Goal: Transaction & Acquisition: Download file/media

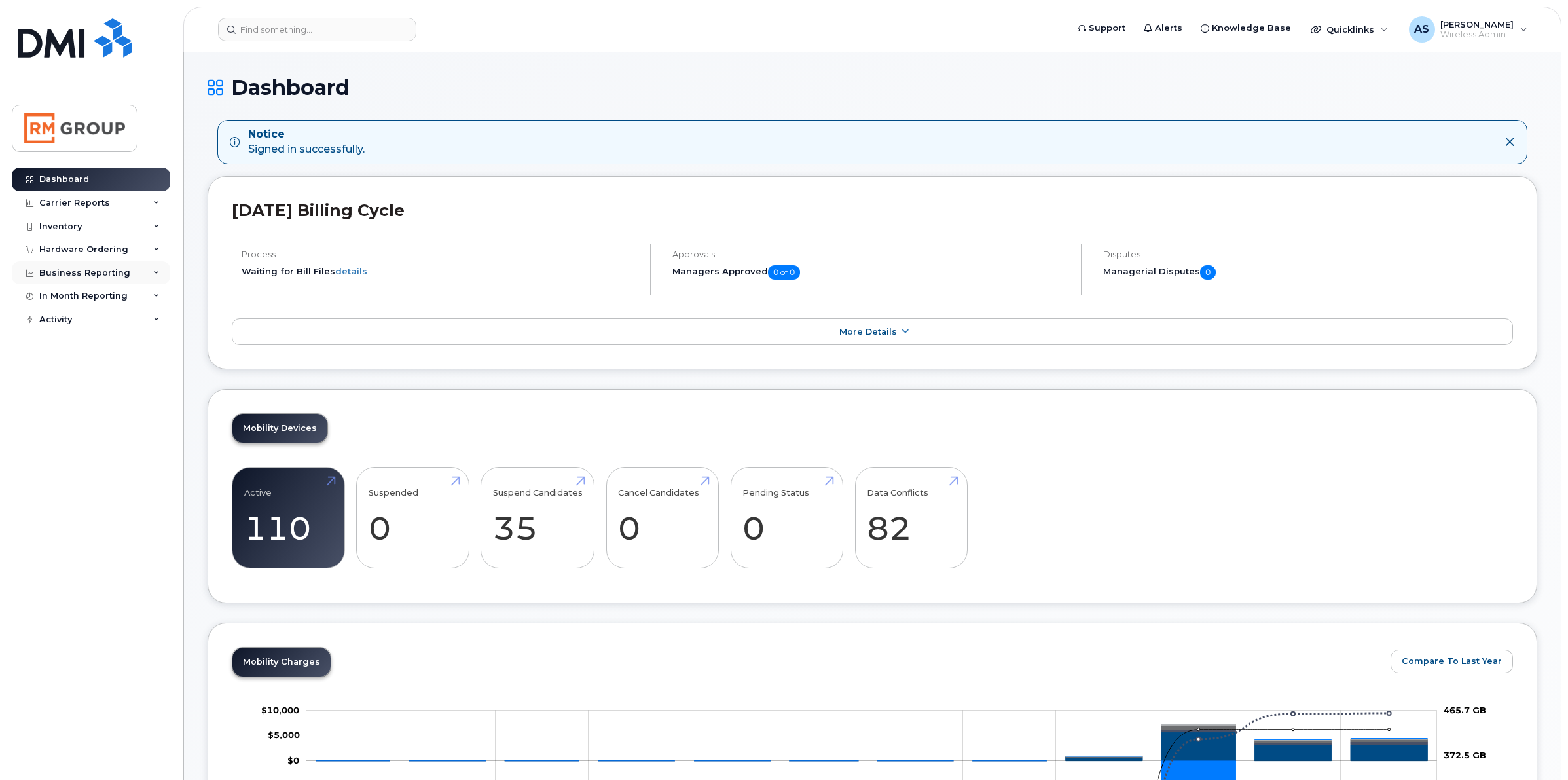
click at [107, 280] on div "Business Reporting" at bounding box center [91, 273] width 159 height 24
click at [114, 391] on div "In Month Reporting" at bounding box center [91, 396] width 159 height 24
click at [110, 205] on div "Carrier Reports" at bounding box center [91, 203] width 159 height 24
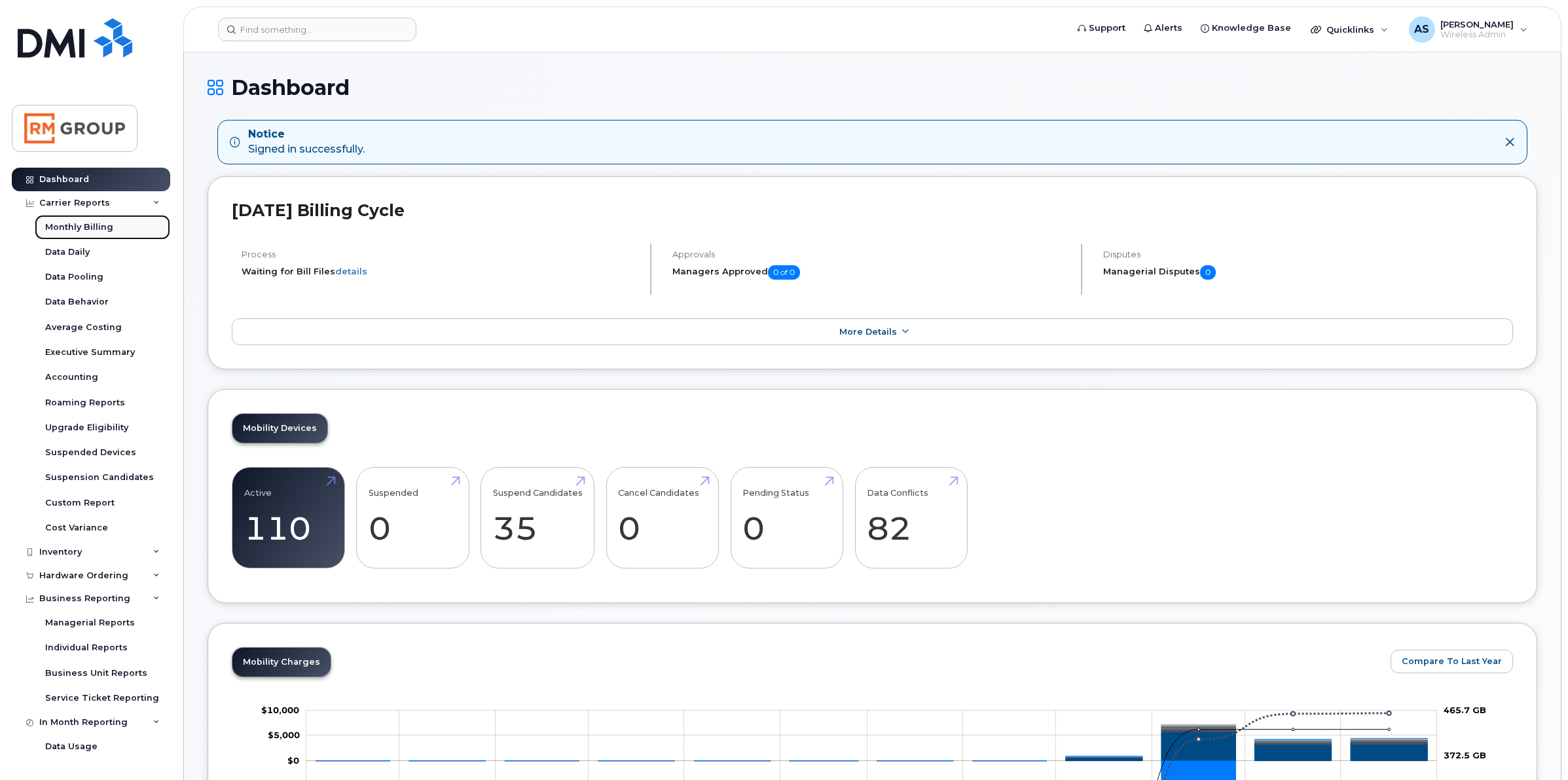
click at [95, 233] on div "Monthly Billing" at bounding box center [79, 227] width 68 height 12
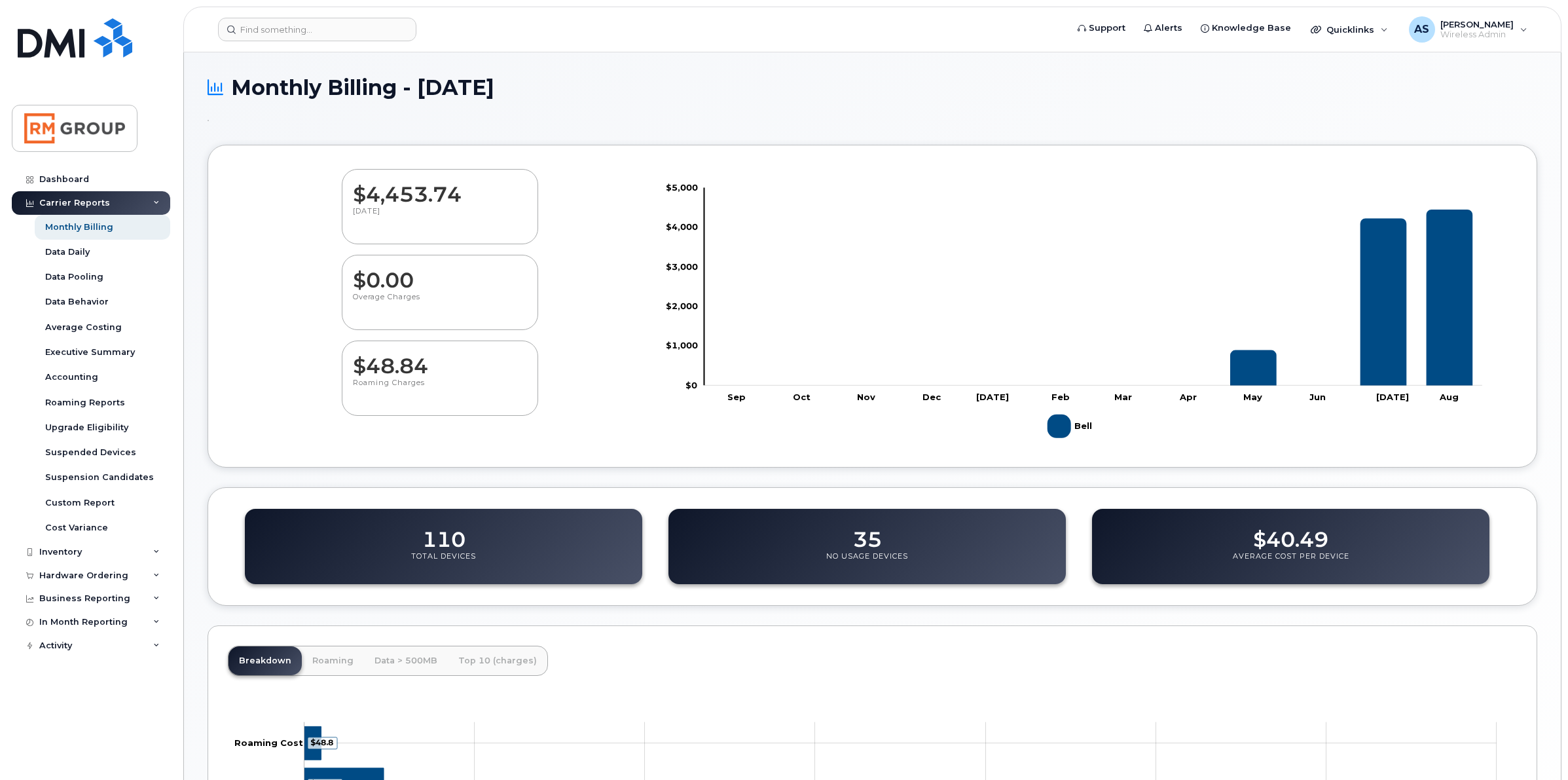
click at [408, 208] on p "August 2025" at bounding box center [440, 218] width 174 height 24
click at [77, 372] on link "Accounting" at bounding box center [102, 377] width 136 height 25
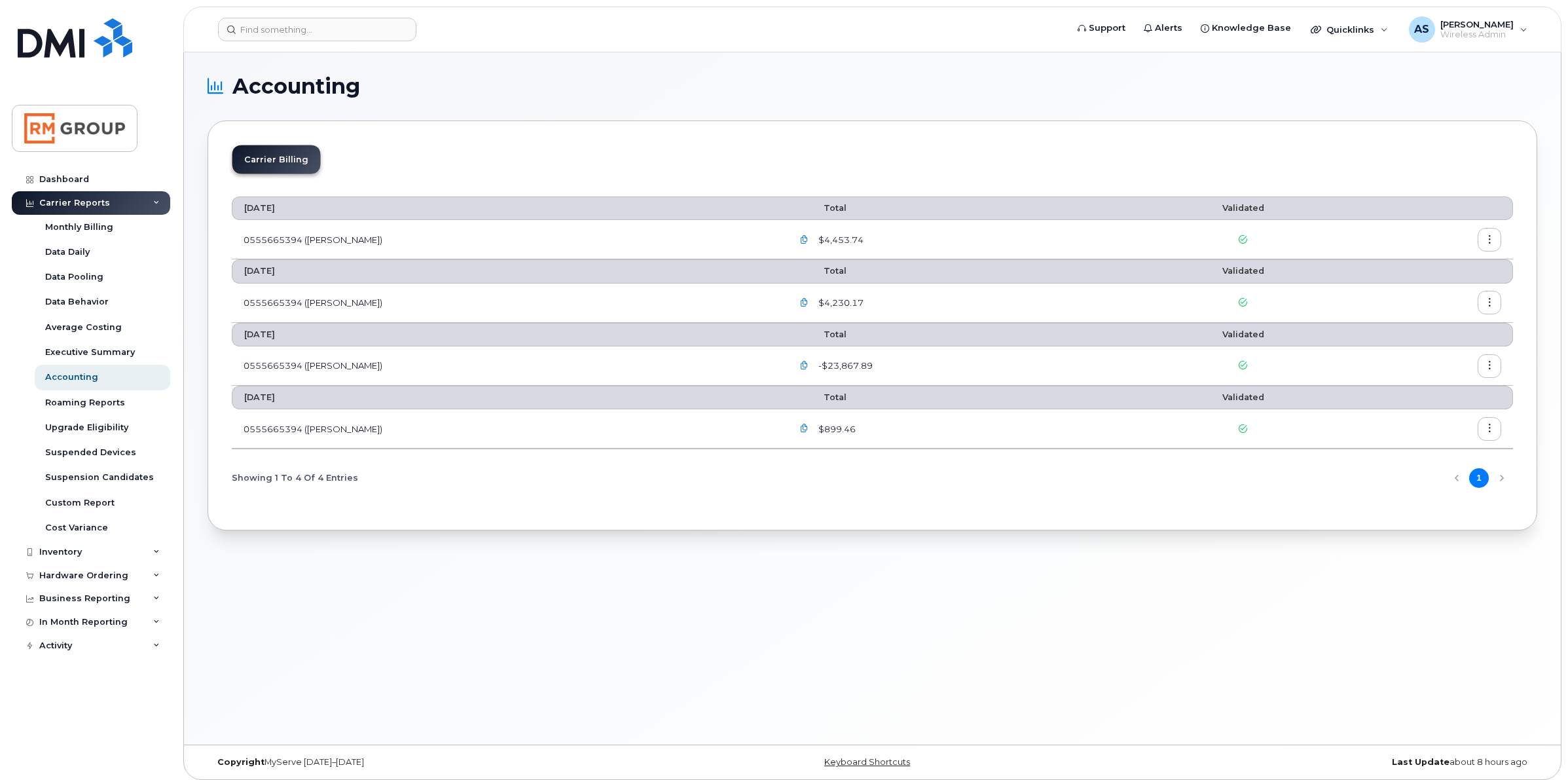
click at [265, 157] on li "Carrier Billing" at bounding box center [276, 159] width 88 height 28
click at [1488, 432] on icon "button" at bounding box center [1490, 429] width 9 height 9
click at [1431, 459] on span "Details" at bounding box center [1422, 459] width 36 height 12
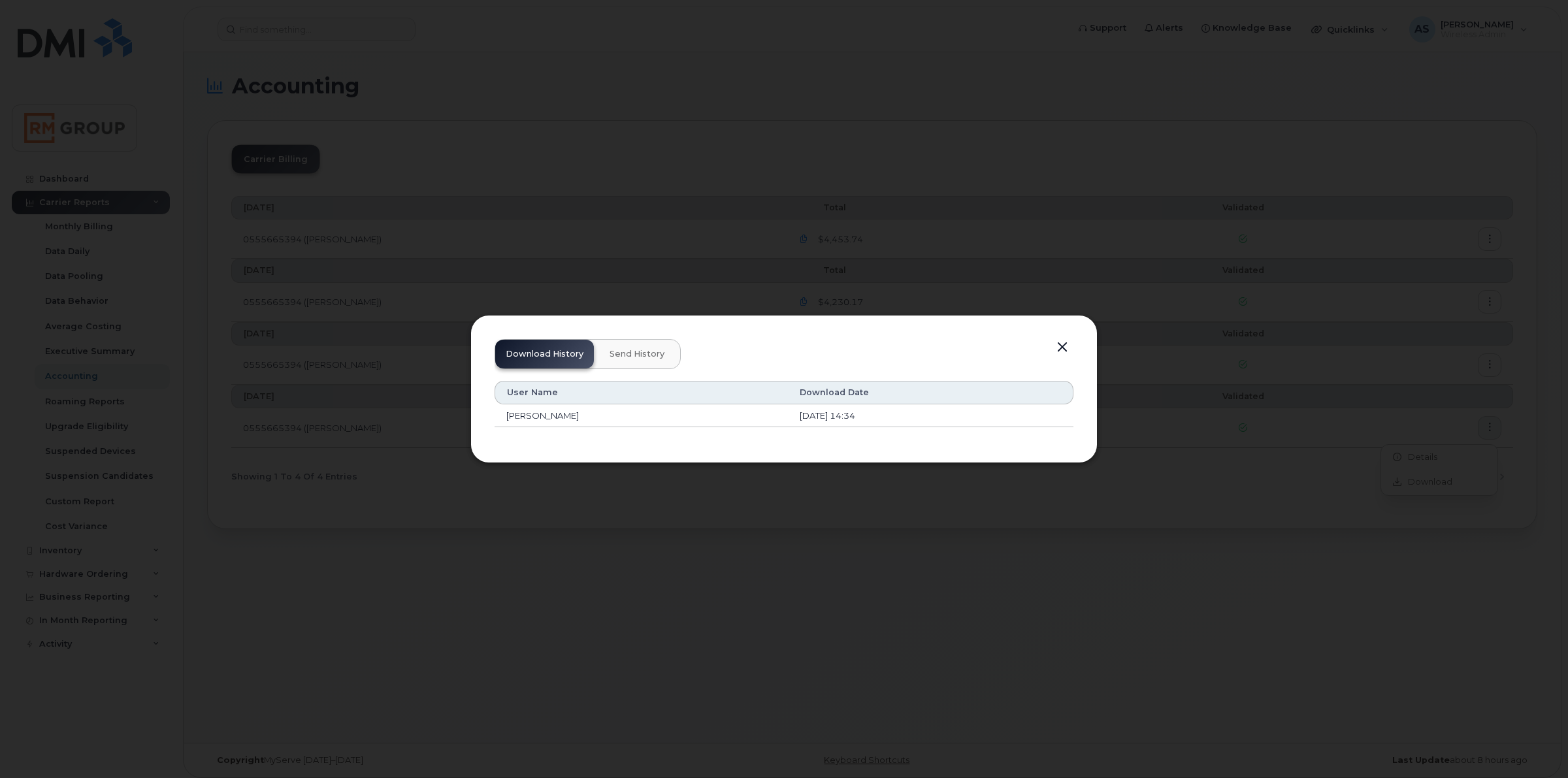
click at [1058, 348] on button "button" at bounding box center [1062, 347] width 20 height 18
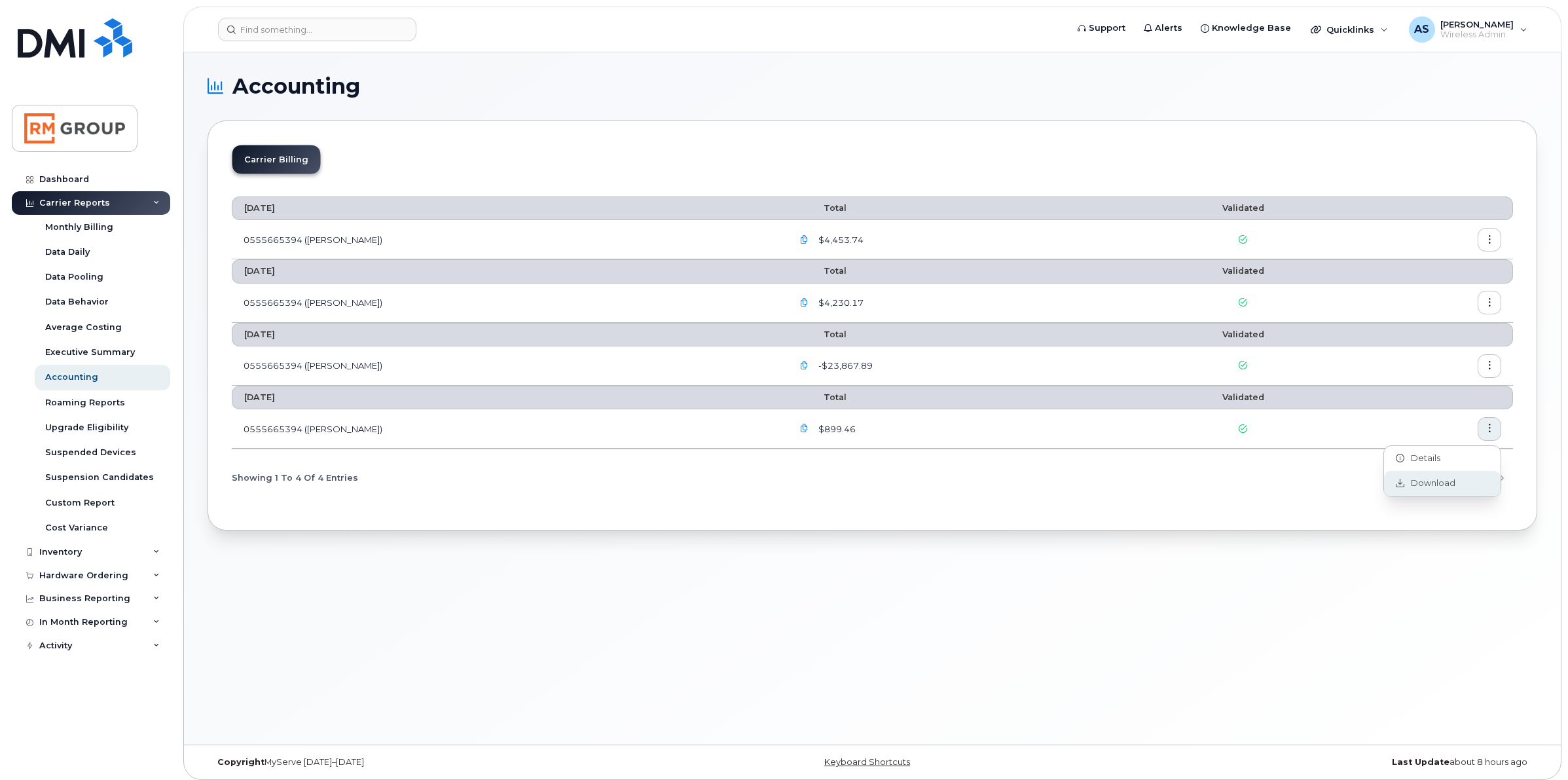
click at [1408, 476] on div "Download" at bounding box center [1442, 483] width 116 height 25
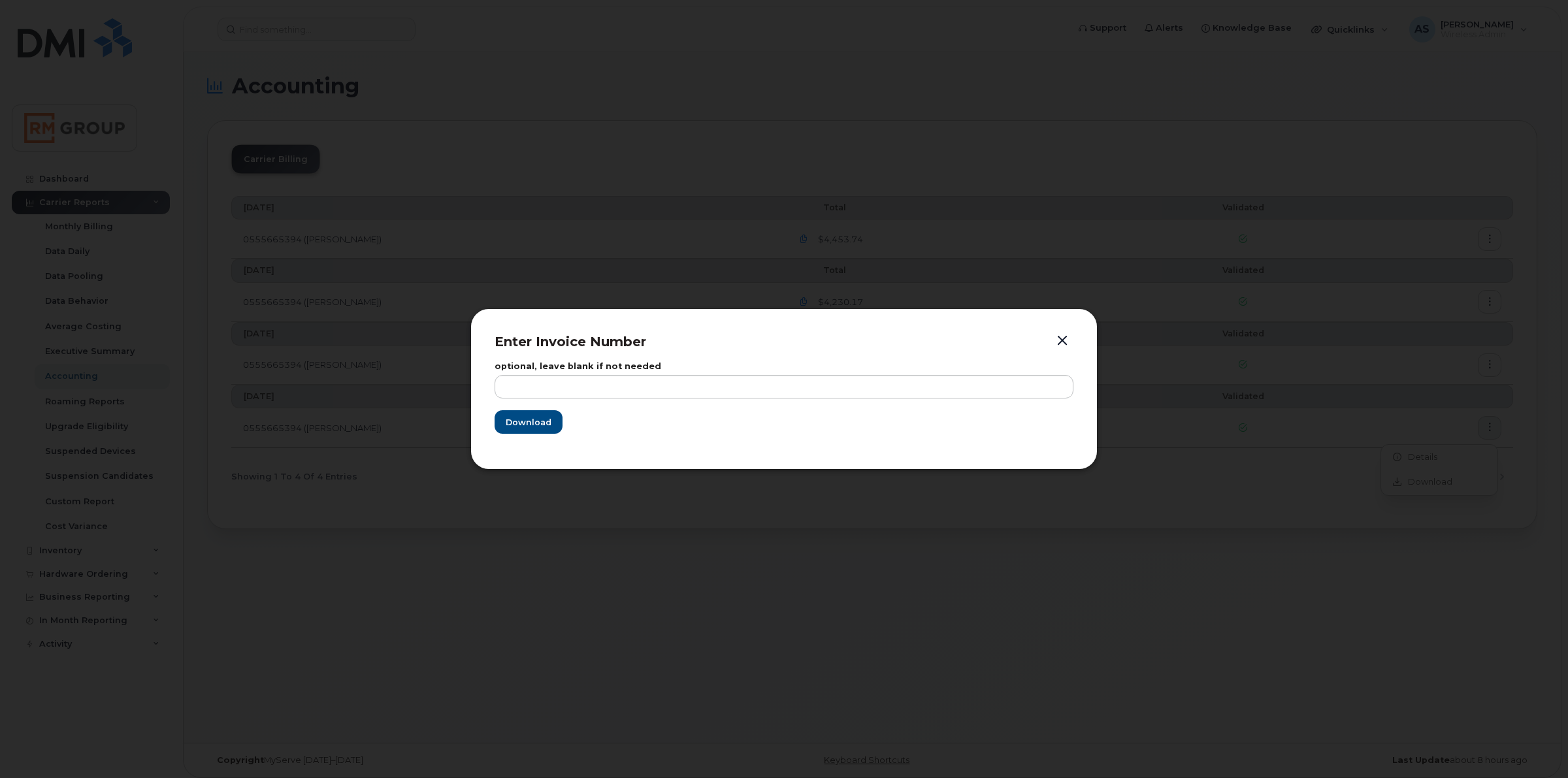
click at [771, 399] on form "optional, leave blank if not needed Download" at bounding box center [783, 398] width 579 height 72
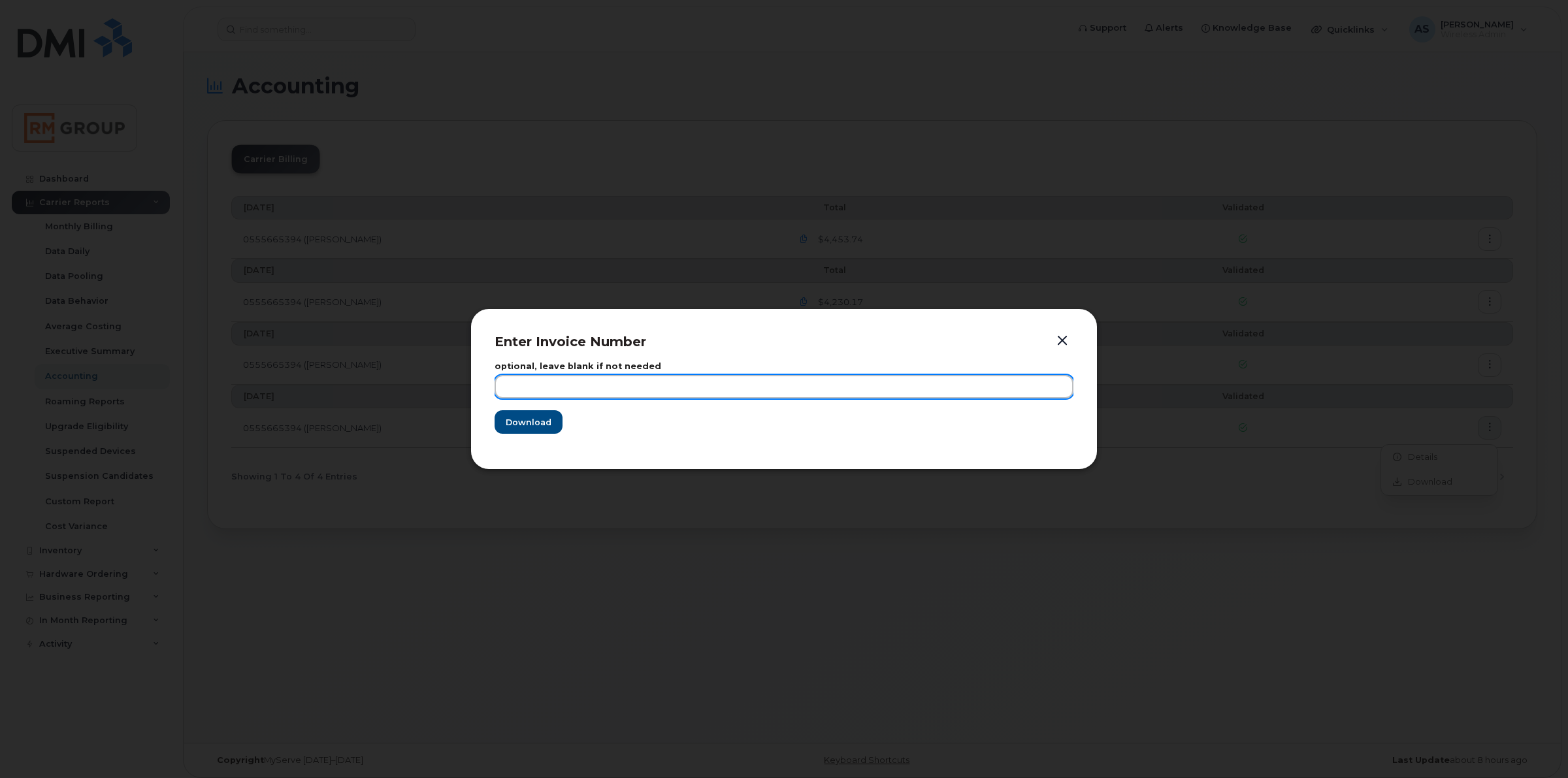
click at [769, 390] on input "text" at bounding box center [783, 387] width 579 height 24
type input "[DATE]"
click at [494, 410] on button "Download" at bounding box center [528, 422] width 68 height 24
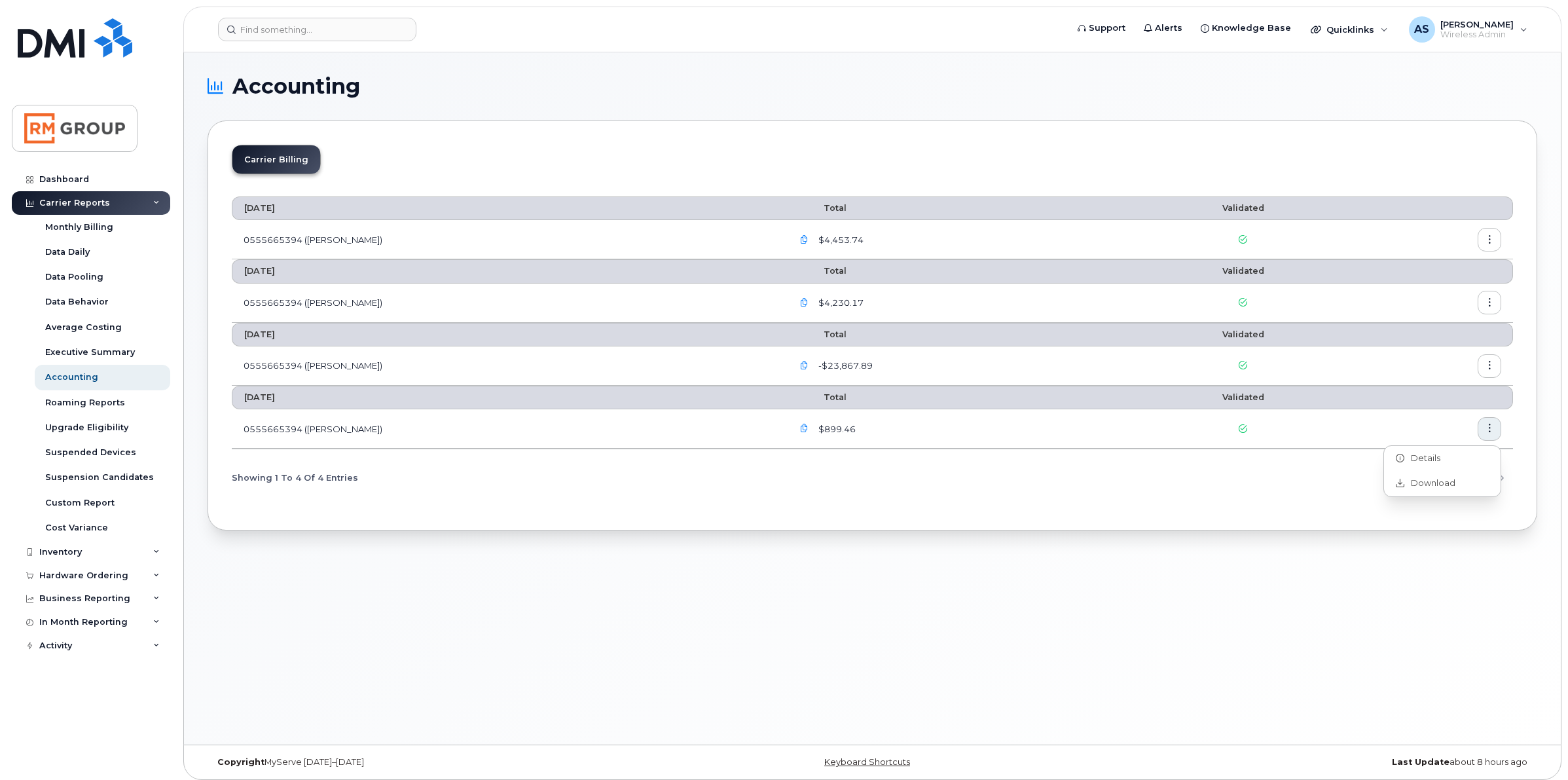
click at [1264, 516] on div "Carrier Billing August 2025 Total Validated 0555665394 (Bell) $4,453.74 July 20…" at bounding box center [872, 325] width 1330 height 410
click at [1144, 499] on div "August 2025 Total Validated 0555665394 (Bell) $4,453.74 July 2025 Total Validat…" at bounding box center [872, 345] width 1281 height 321
click at [66, 554] on div "Inventory" at bounding box center [61, 552] width 43 height 10
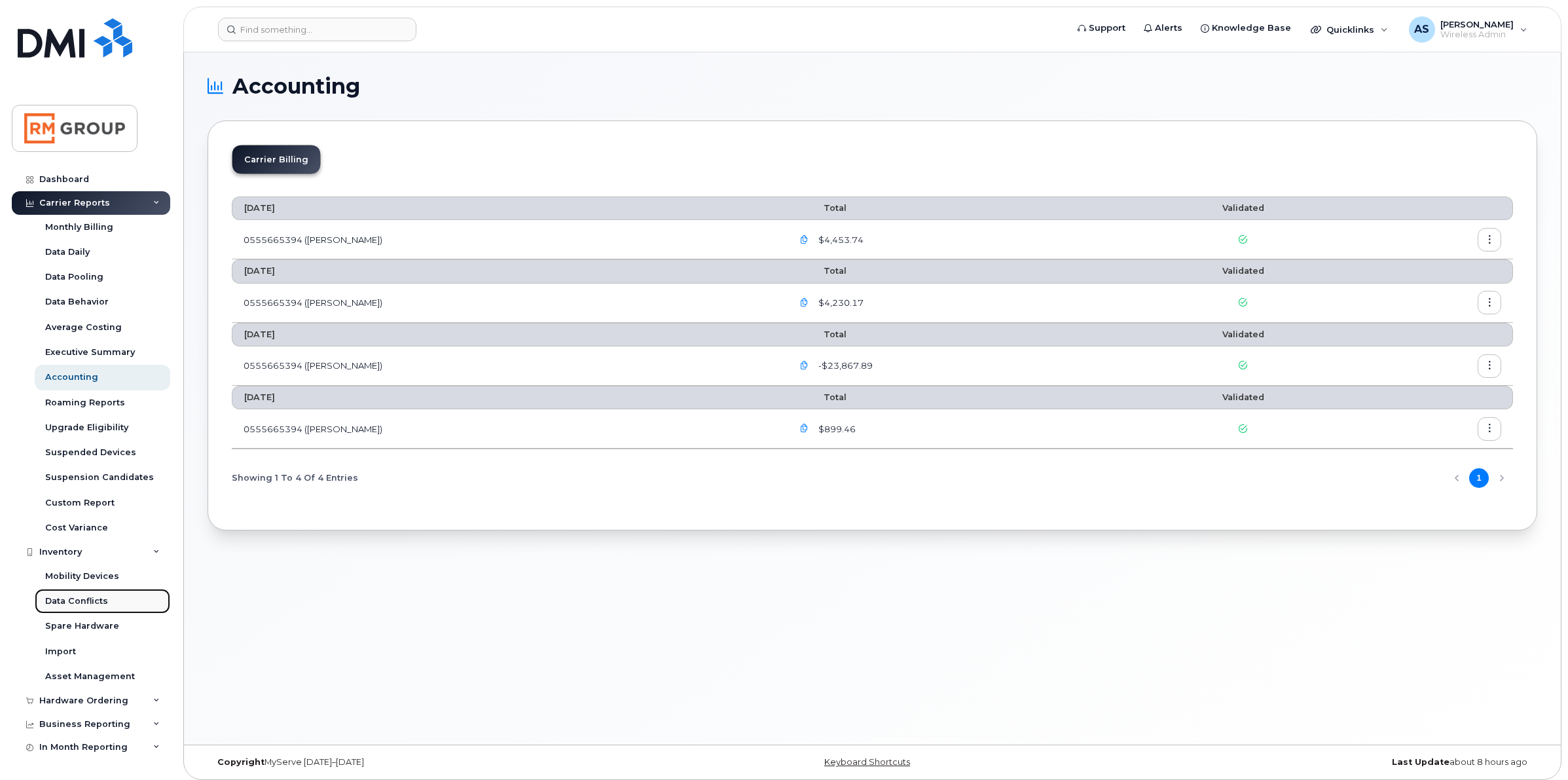
click at [99, 605] on div "Data Conflicts" at bounding box center [77, 601] width 63 height 12
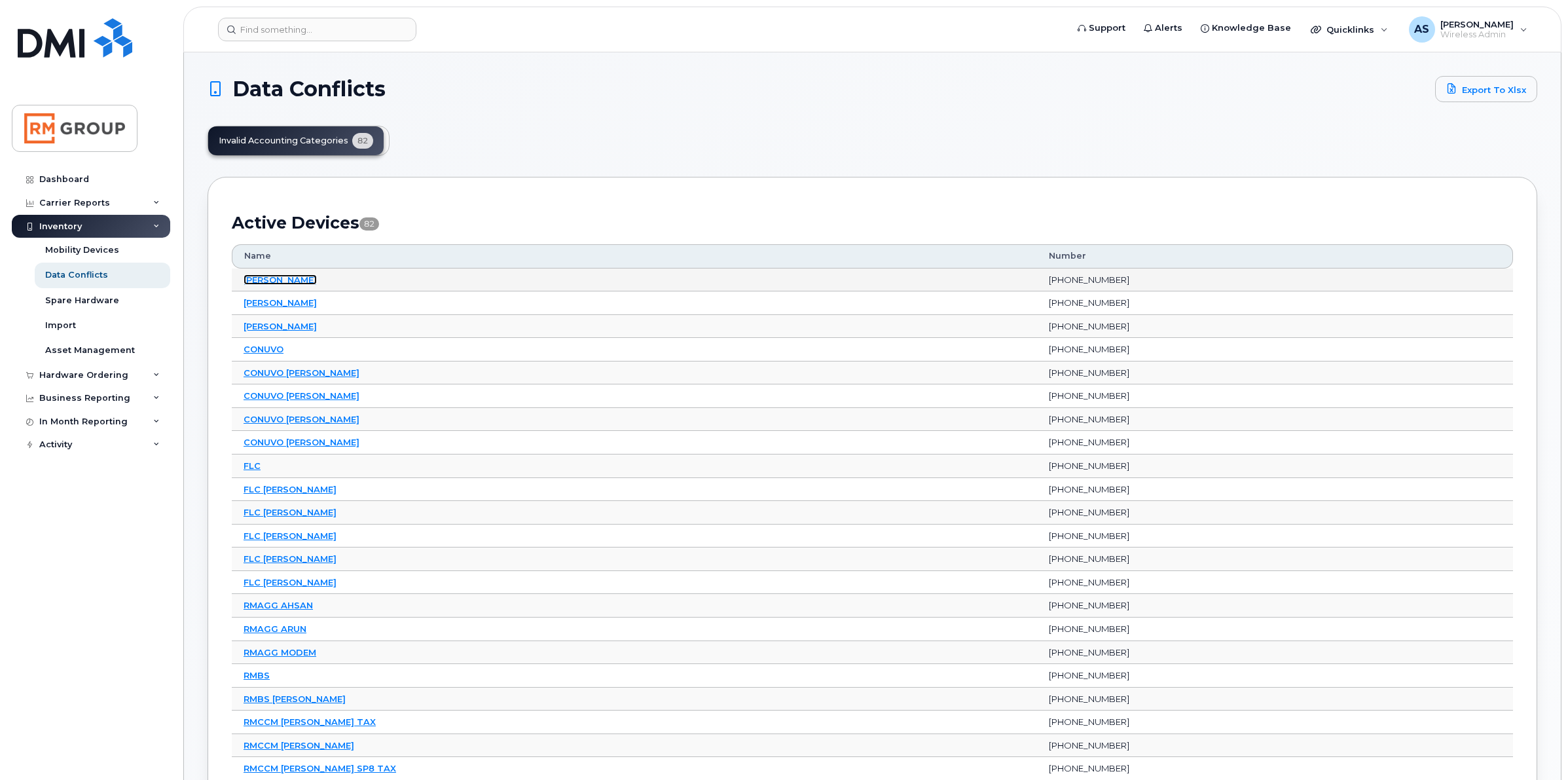
click at [302, 274] on link "[PERSON_NAME]" at bounding box center [280, 279] width 73 height 10
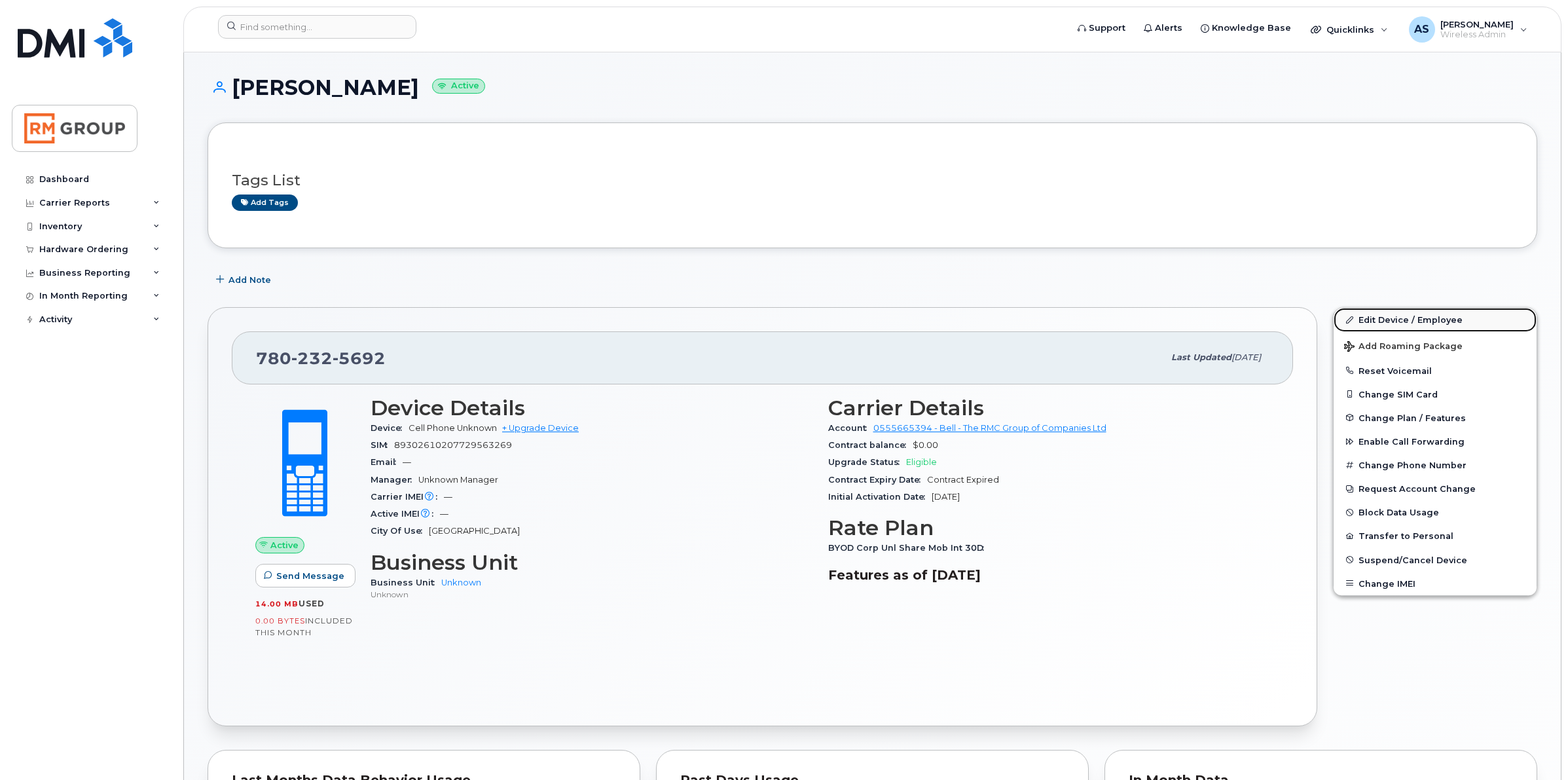
click at [1447, 316] on link "Edit Device / Employee" at bounding box center [1436, 320] width 203 height 24
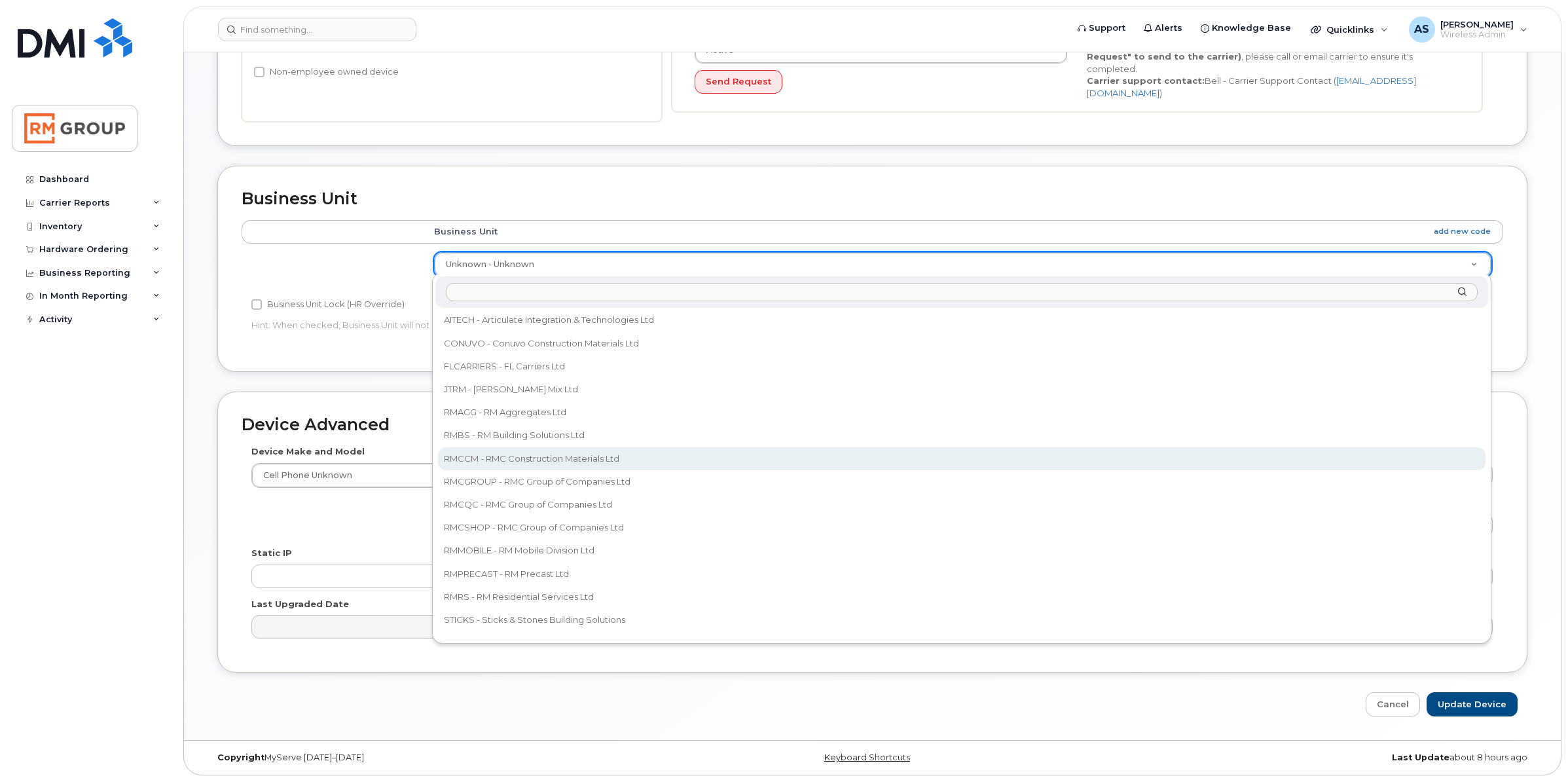
scroll to position [23, 0]
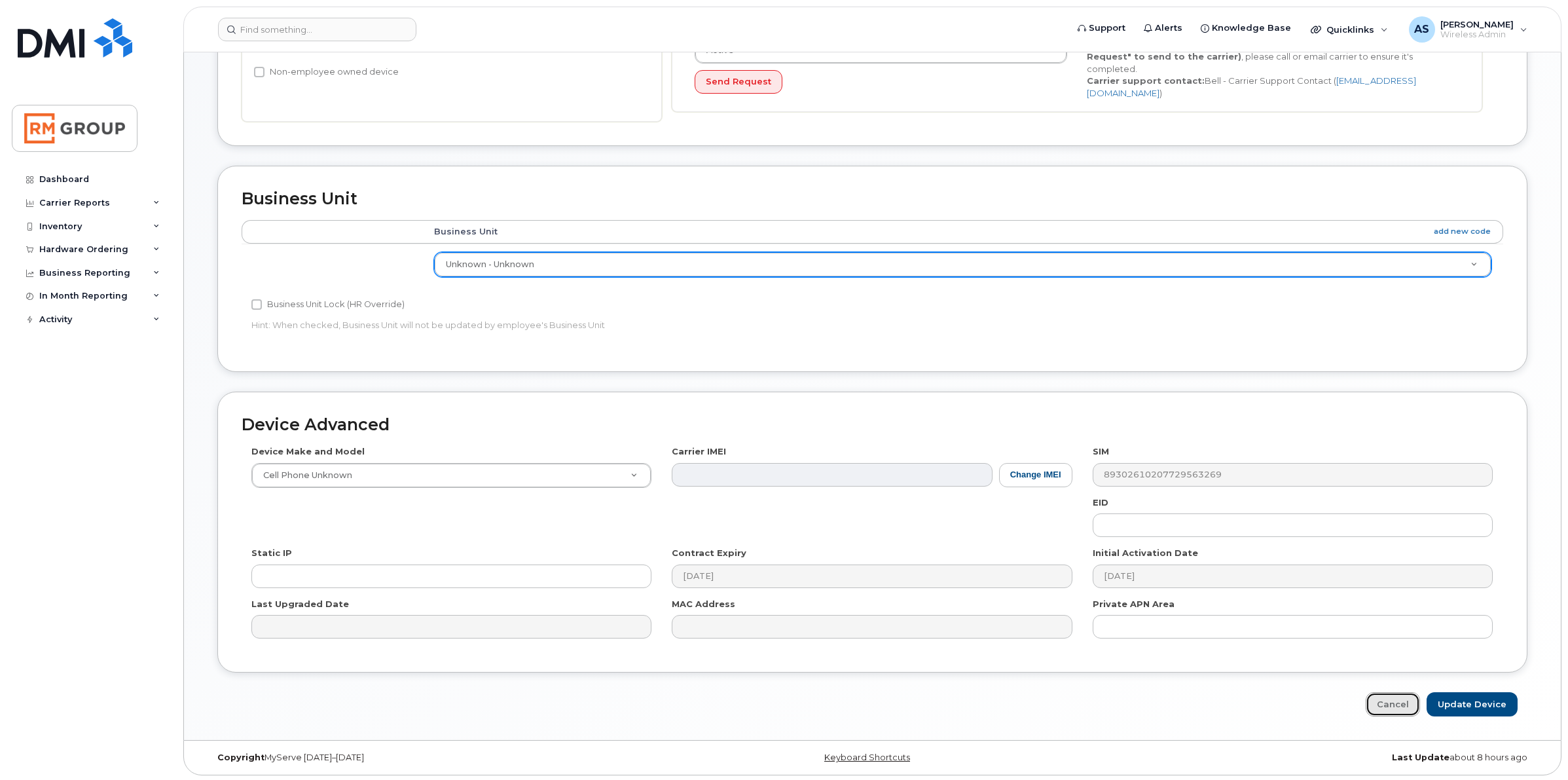
click at [1408, 701] on link "Cancel" at bounding box center [1393, 704] width 55 height 24
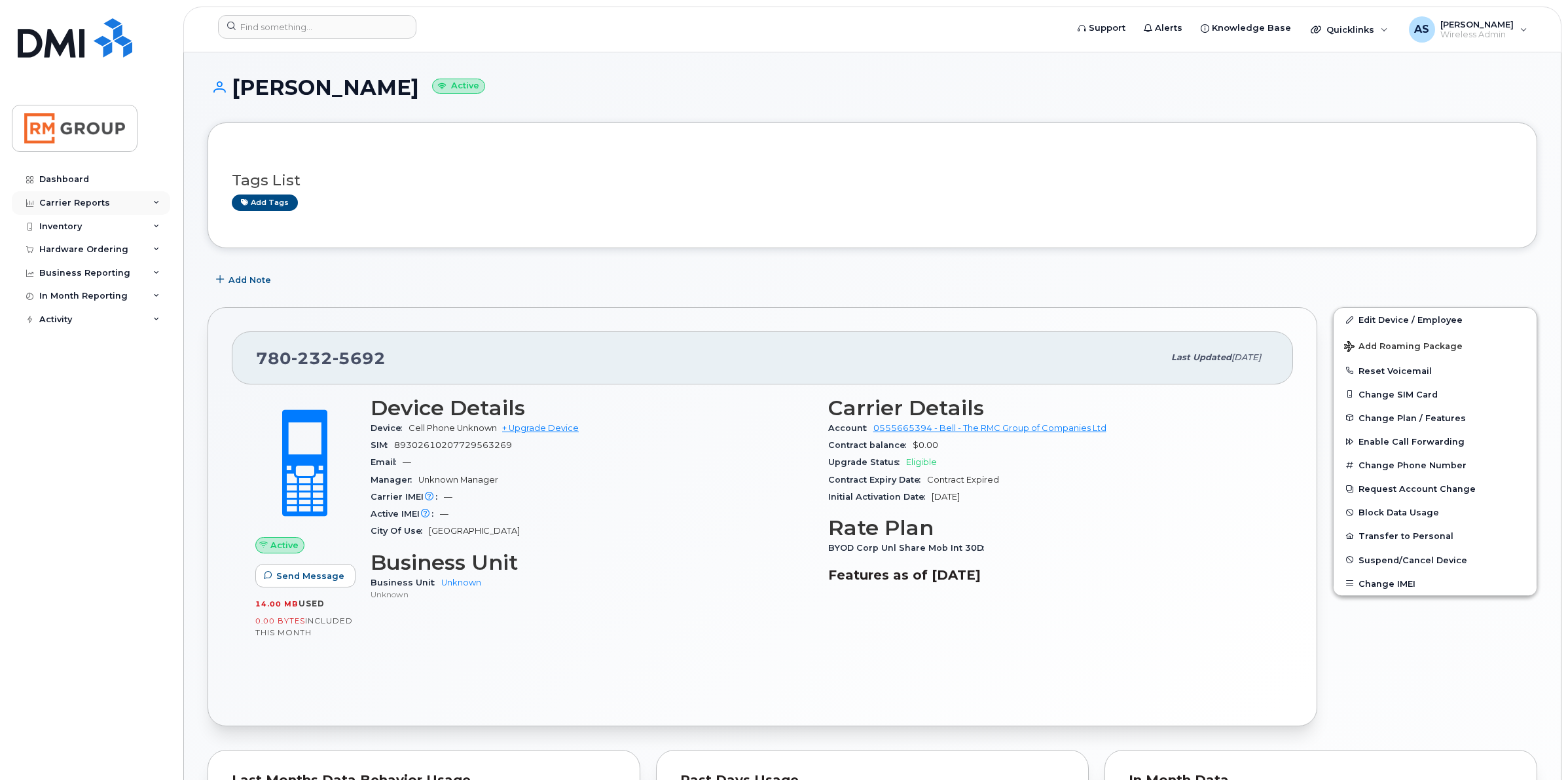
drag, startPoint x: 116, startPoint y: 196, endPoint x: 144, endPoint y: 202, distance: 28.6
click at [116, 196] on div "Carrier Reports" at bounding box center [91, 203] width 159 height 24
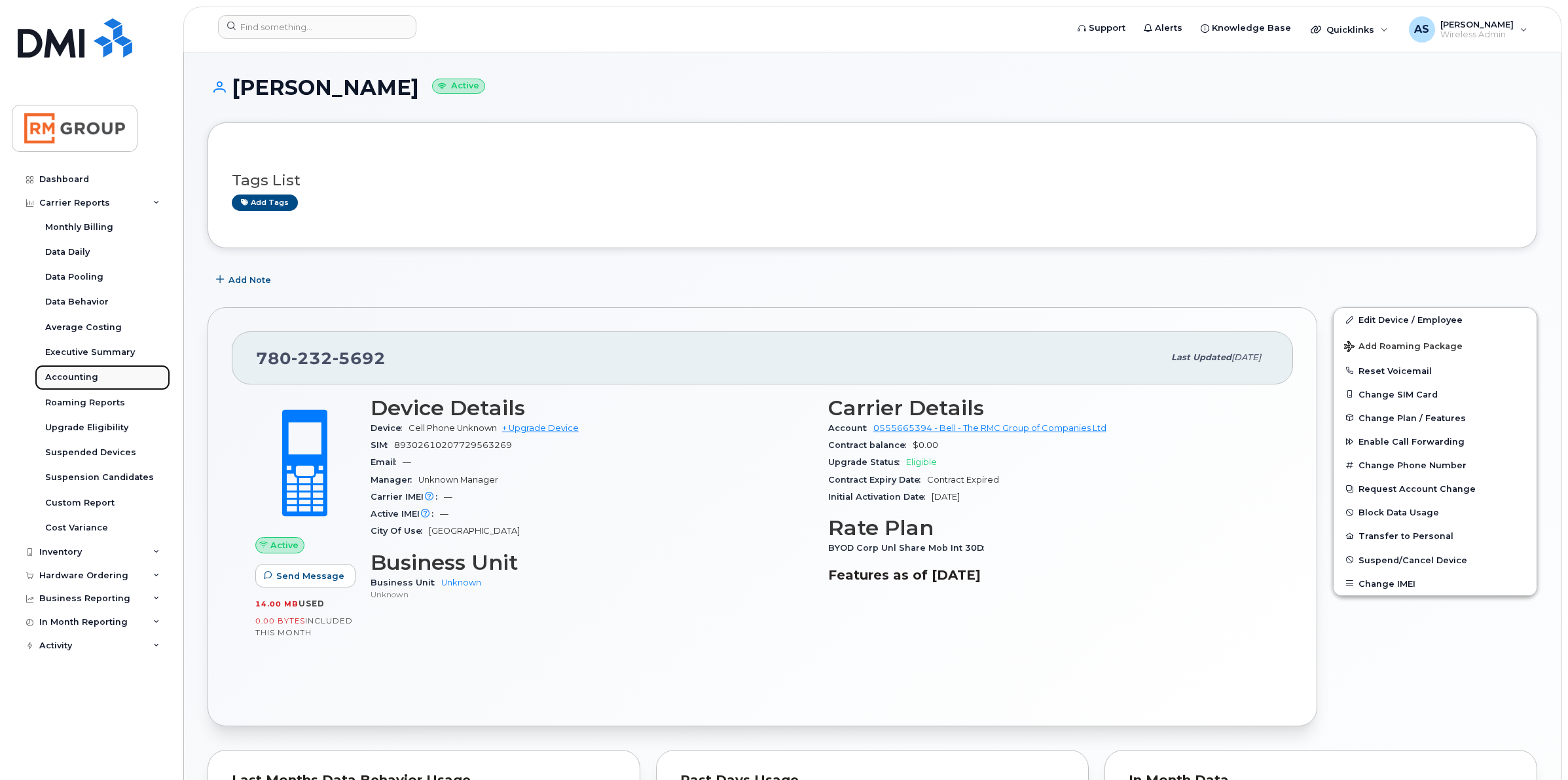
click at [73, 375] on div "Accounting" at bounding box center [72, 378] width 53 height 12
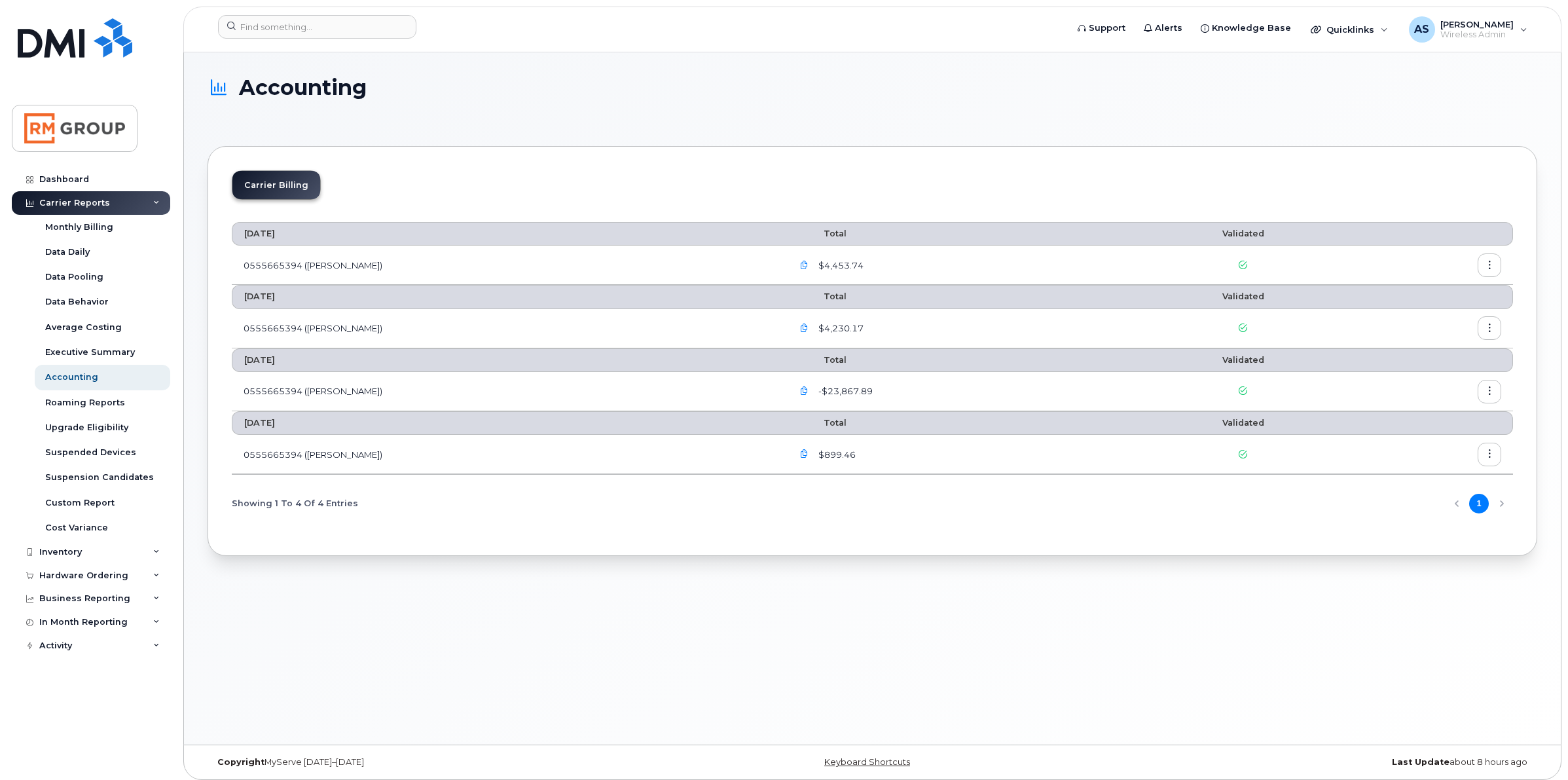
click at [800, 394] on icon "button" at bounding box center [804, 391] width 9 height 9
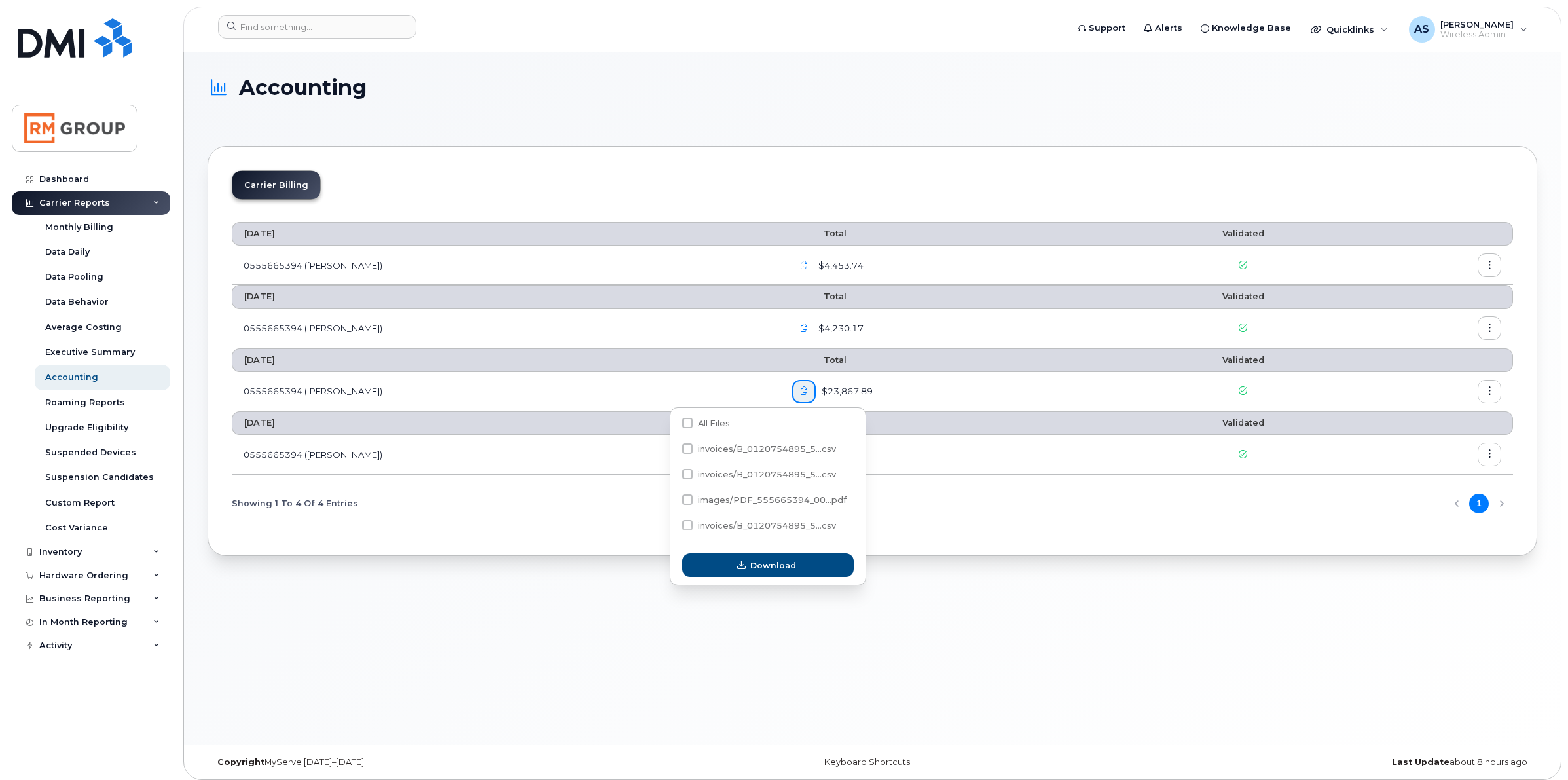
click at [588, 625] on div "Accounting Carrier Billing [DATE] Total Validated 0555665394 (Bell) $4,453.74 […" at bounding box center [872, 398] width 1377 height 692
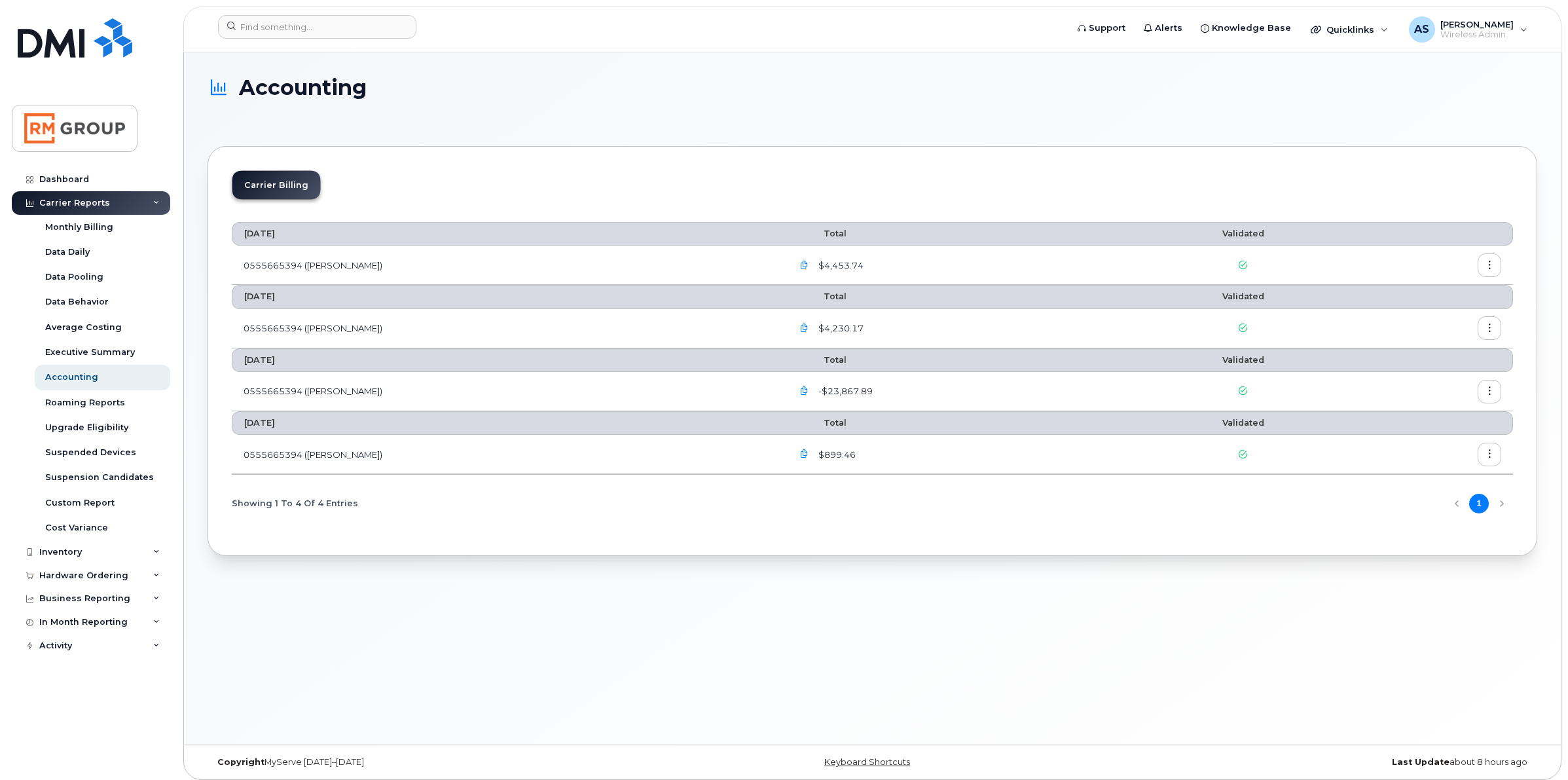
click at [800, 454] on icon "button" at bounding box center [804, 455] width 9 height 9
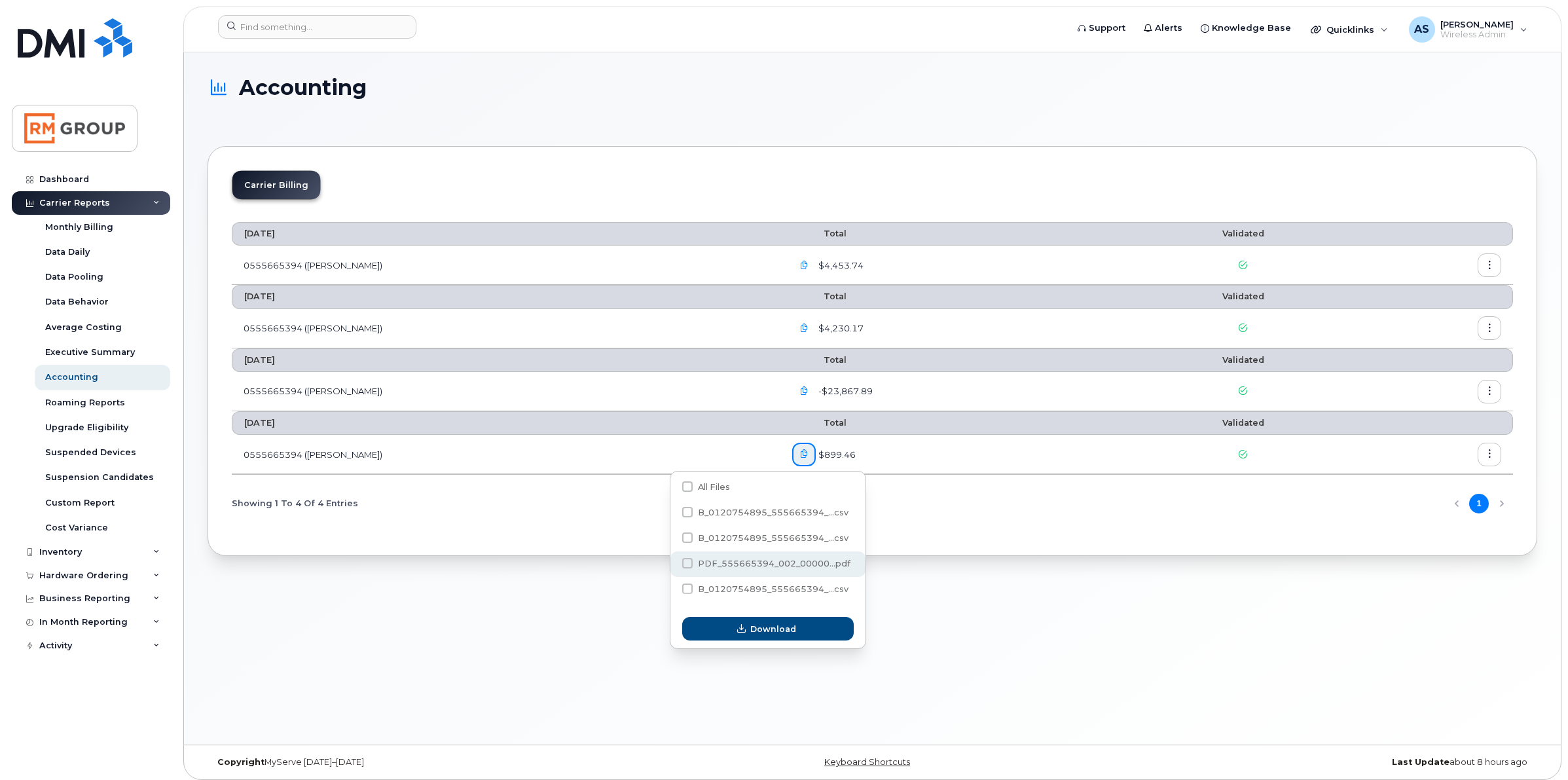
click at [684, 564] on span at bounding box center [687, 563] width 10 height 10
click at [673, 564] on input "PDF_555665394_002_00000...pdf" at bounding box center [670, 564] width 7 height 7
checkbox input "true"
click at [757, 636] on span "Download" at bounding box center [774, 629] width 46 height 13
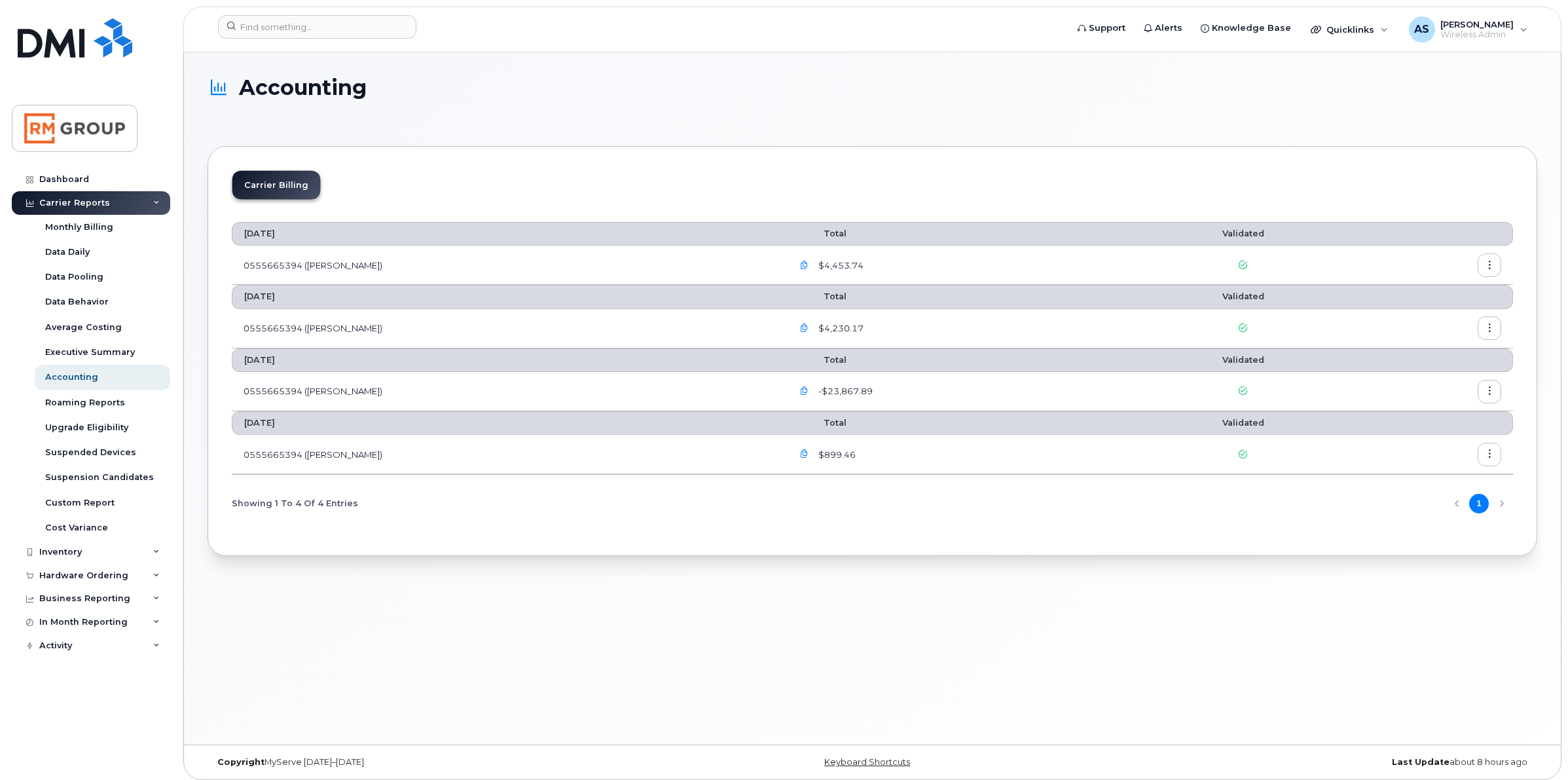
click at [800, 391] on icon "button" at bounding box center [804, 391] width 9 height 9
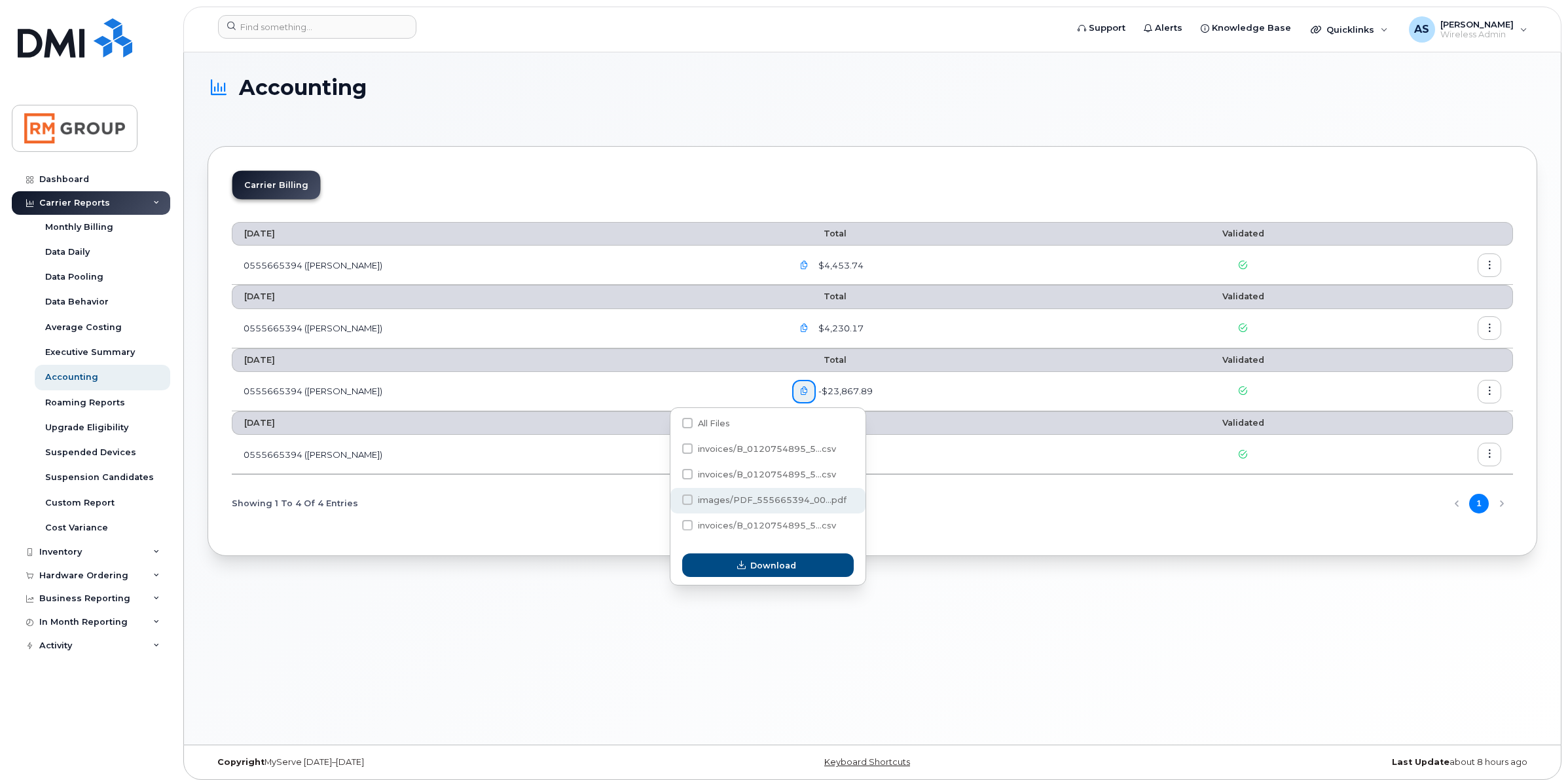
click at [699, 496] on span "images/PDF_555665394_00...pdf" at bounding box center [772, 500] width 149 height 9
click at [673, 497] on input "images/PDF_555665394_00...pdf" at bounding box center [670, 501] width 7 height 7
checkbox input "true"
drag, startPoint x: 736, startPoint y: 570, endPoint x: 758, endPoint y: 561, distance: 23.8
click at [736, 570] on span "button" at bounding box center [741, 566] width 13 height 13
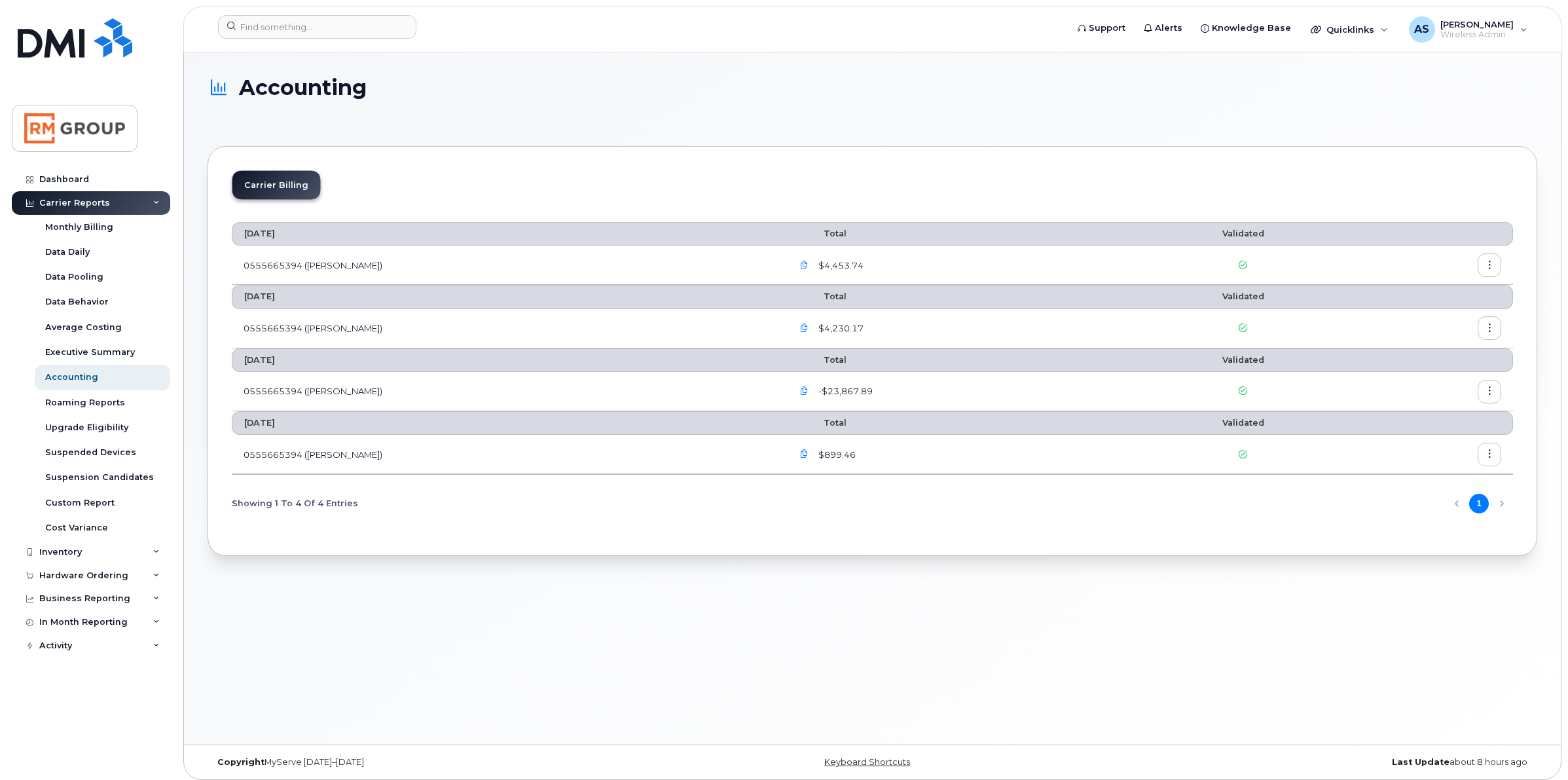
click at [800, 326] on icon "button" at bounding box center [804, 328] width 9 height 9
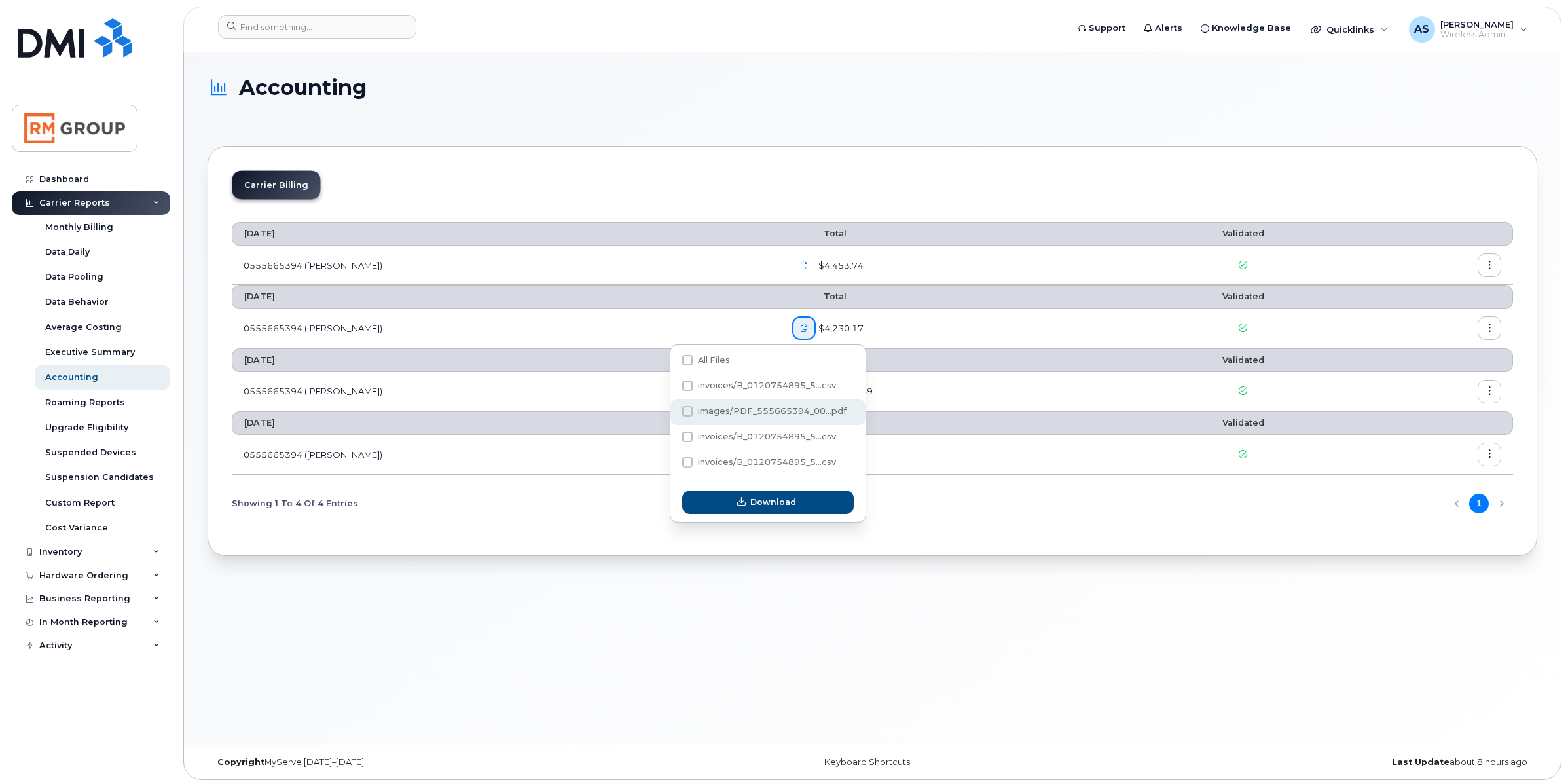
click at [686, 366] on span "images/PDF_555665394_00...pdf" at bounding box center [687, 361] width 10 height 10
checkbox input "true"
click at [724, 505] on button "Download" at bounding box center [768, 502] width 172 height 24
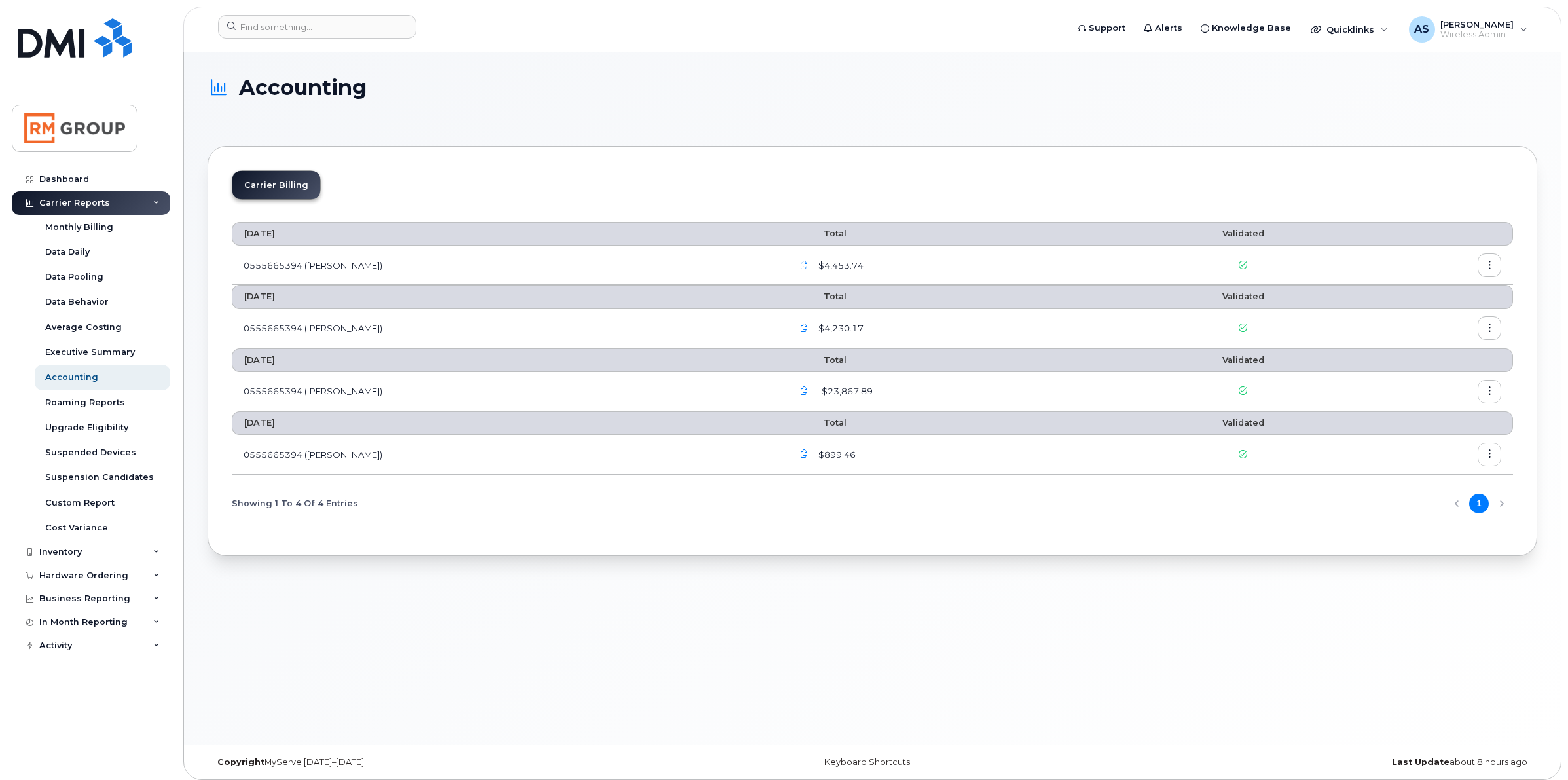
click at [800, 263] on icon "button" at bounding box center [804, 266] width 9 height 9
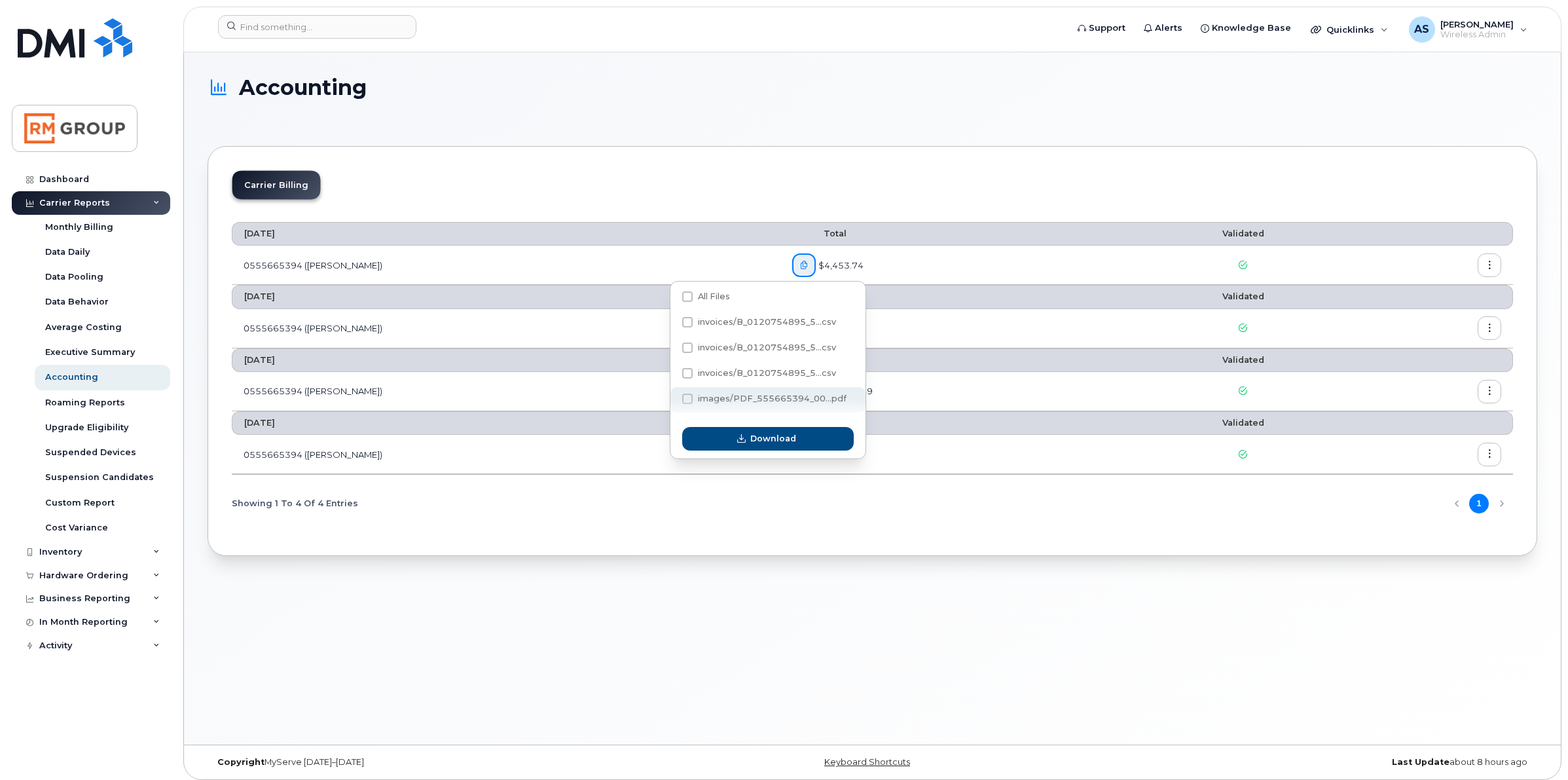
click at [684, 402] on span at bounding box center [687, 399] width 10 height 10
click at [673, 402] on input "images/PDF_555665394_00...pdf" at bounding box center [670, 400] width 7 height 7
checkbox input "true"
click at [719, 444] on button "Download" at bounding box center [768, 439] width 172 height 24
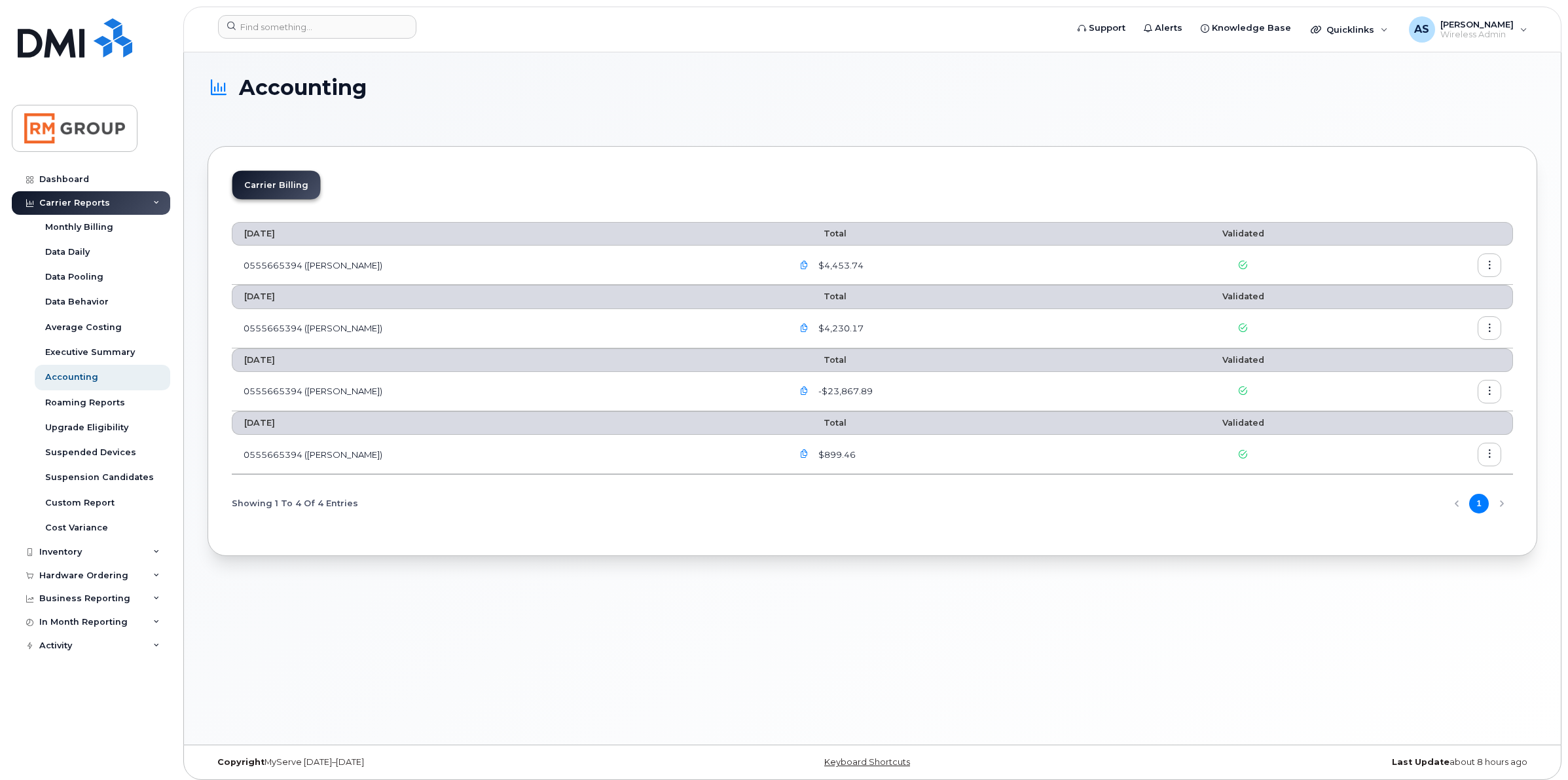
click at [1487, 457] on icon "button" at bounding box center [1490, 455] width 9 height 9
click at [1205, 508] on div "Showing 1 To 4 Of 4 Entries 1" at bounding box center [872, 503] width 1281 height 33
click at [776, 636] on div "Accounting Carrier Billing [DATE] Total Validated 0555665394 (Bell) $4,453.74 […" at bounding box center [872, 398] width 1377 height 692
click at [1484, 384] on button "button" at bounding box center [1489, 392] width 24 height 24
click at [1428, 447] on span "Download" at bounding box center [1430, 446] width 51 height 12
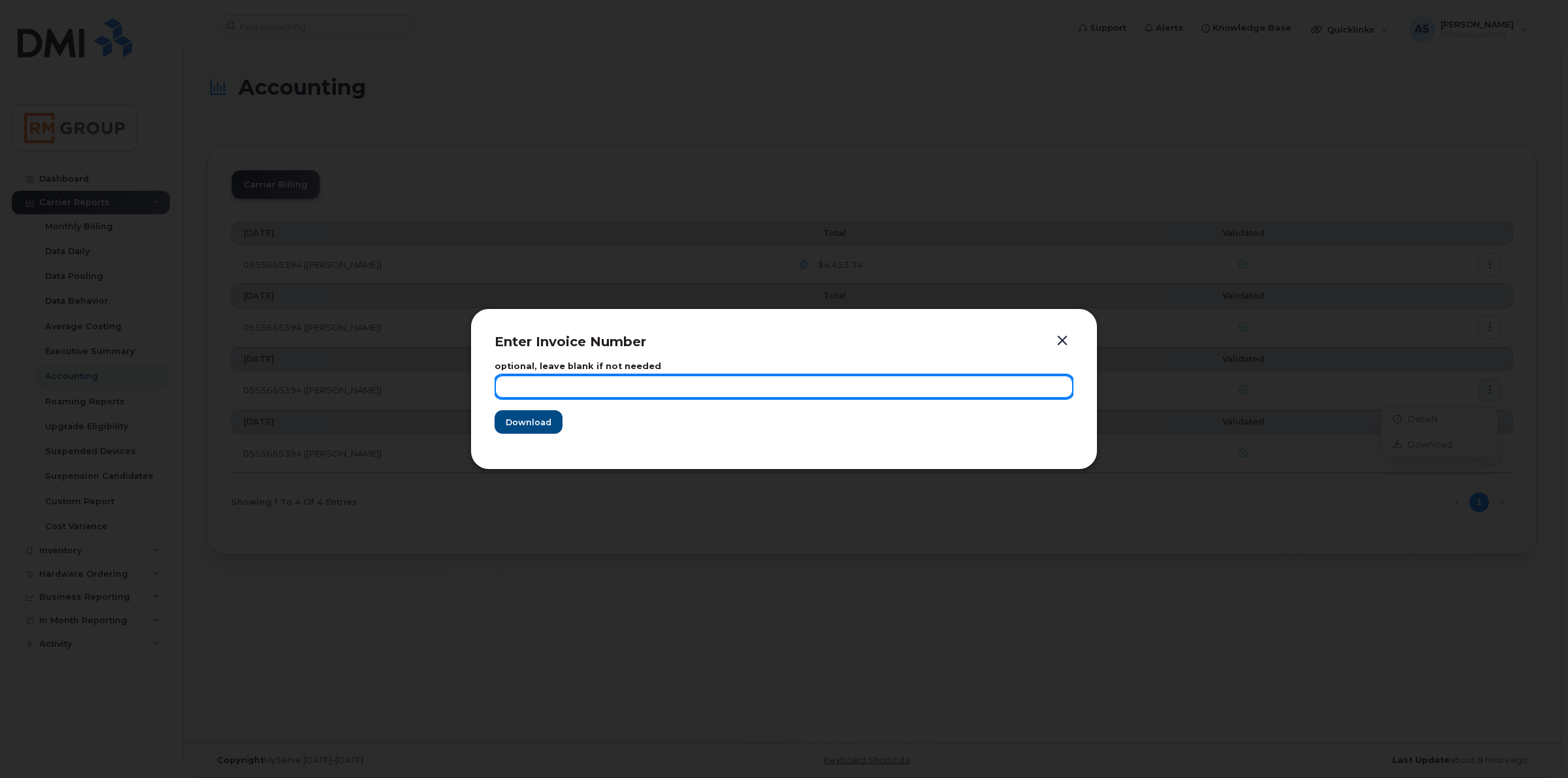
click at [538, 387] on input "text" at bounding box center [783, 387] width 579 height 24
type input "[DATE]"
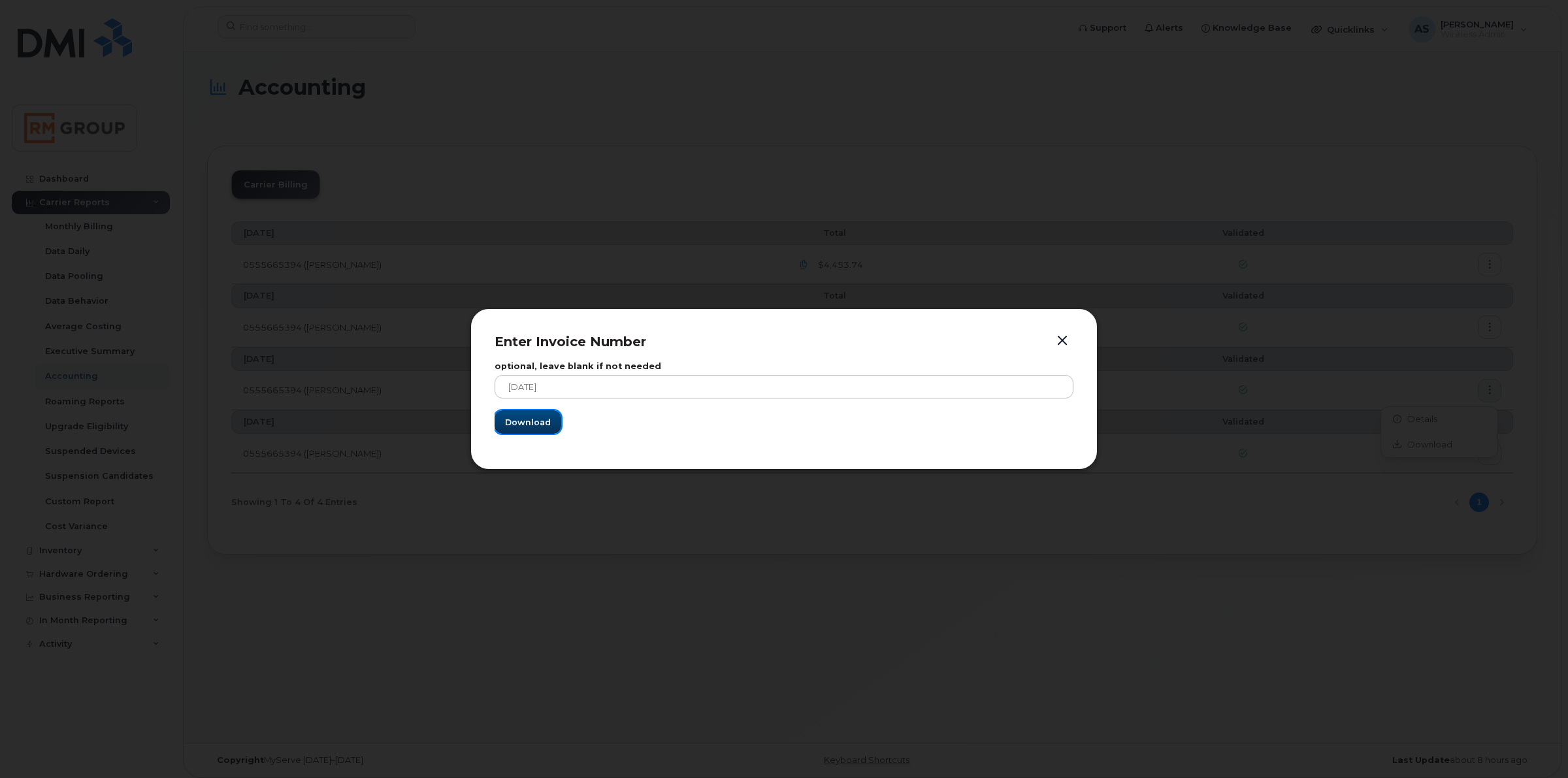
click at [501, 421] on button "Download" at bounding box center [527, 422] width 66 height 24
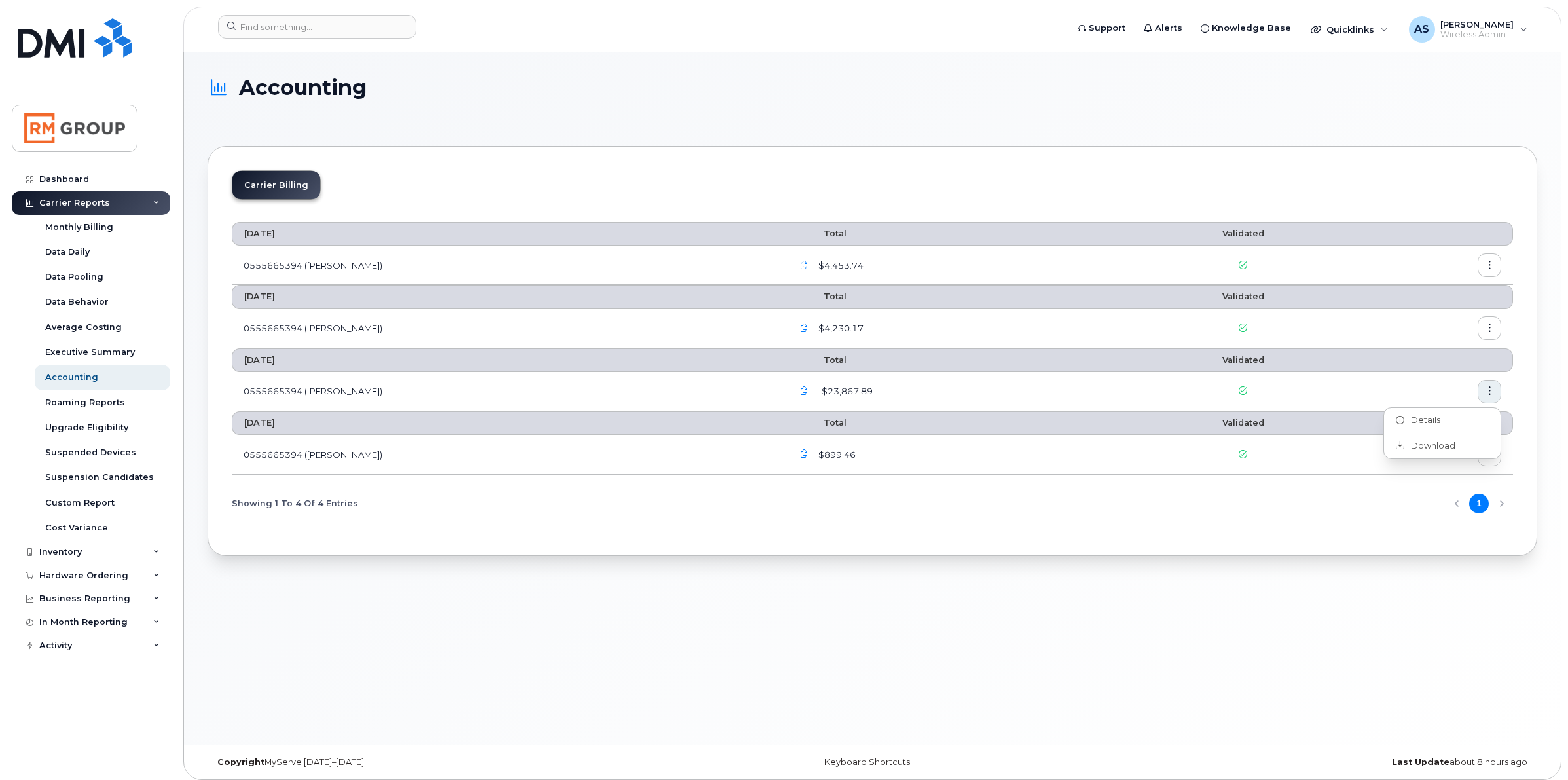
click at [1491, 325] on icon "button" at bounding box center [1490, 328] width 9 height 9
click at [1458, 378] on div "Download" at bounding box center [1442, 382] width 116 height 25
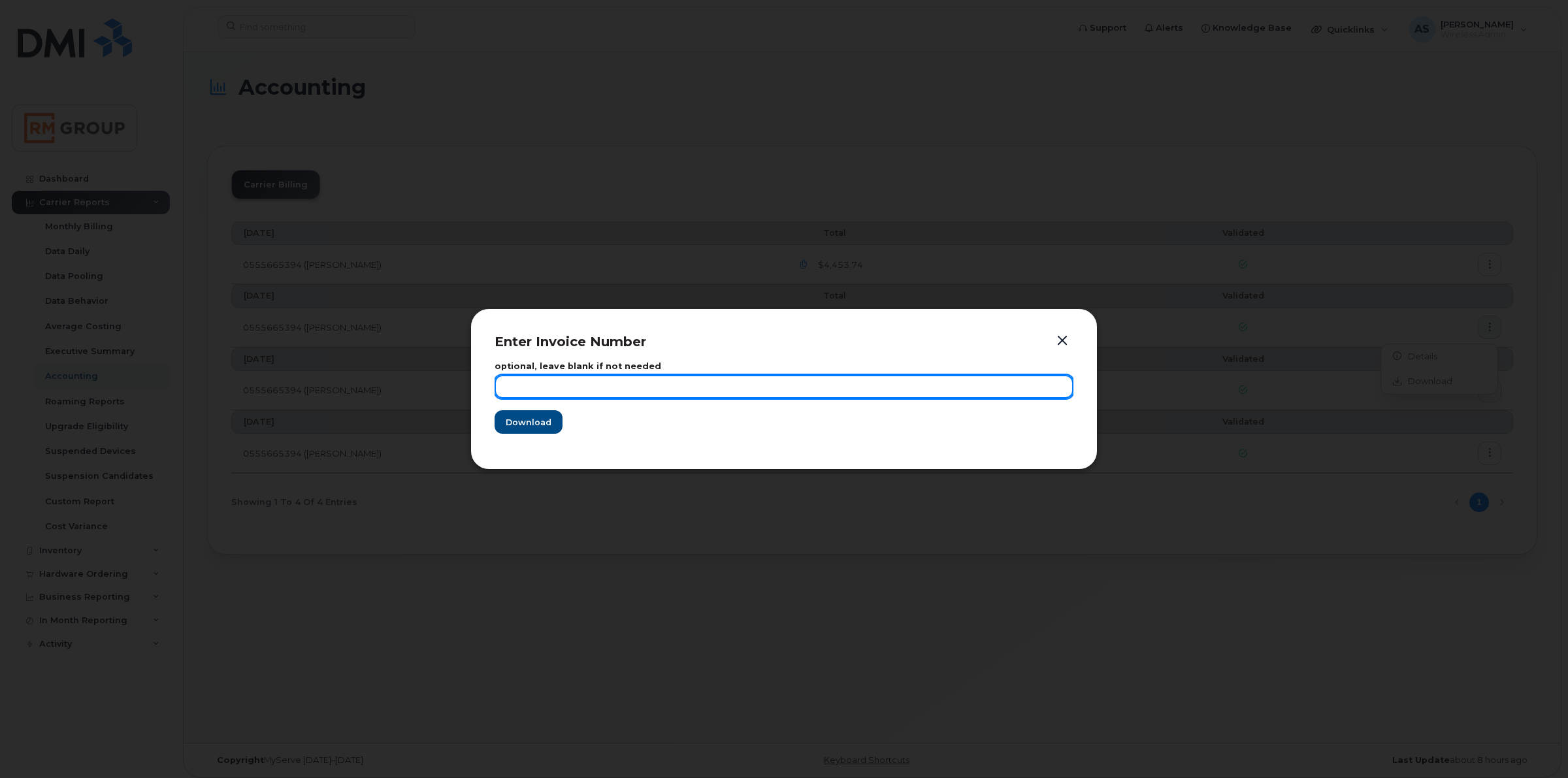
click at [683, 386] on input "text" at bounding box center [783, 387] width 579 height 24
type input "[DATE]"
click at [494, 410] on button "Download" at bounding box center [528, 422] width 68 height 24
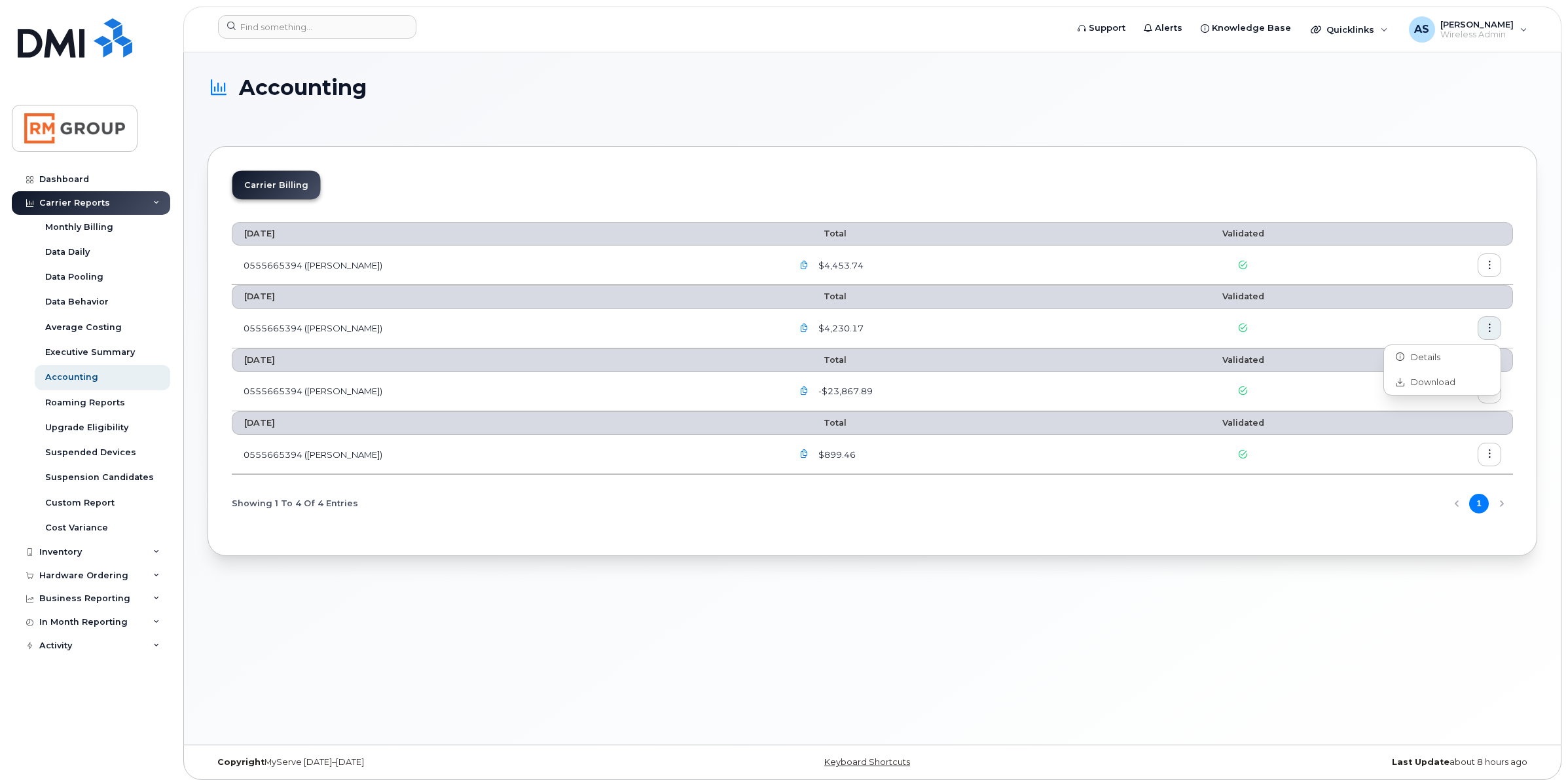
click at [1495, 265] on button "button" at bounding box center [1489, 266] width 24 height 24
click at [1458, 319] on div "Download" at bounding box center [1442, 319] width 116 height 25
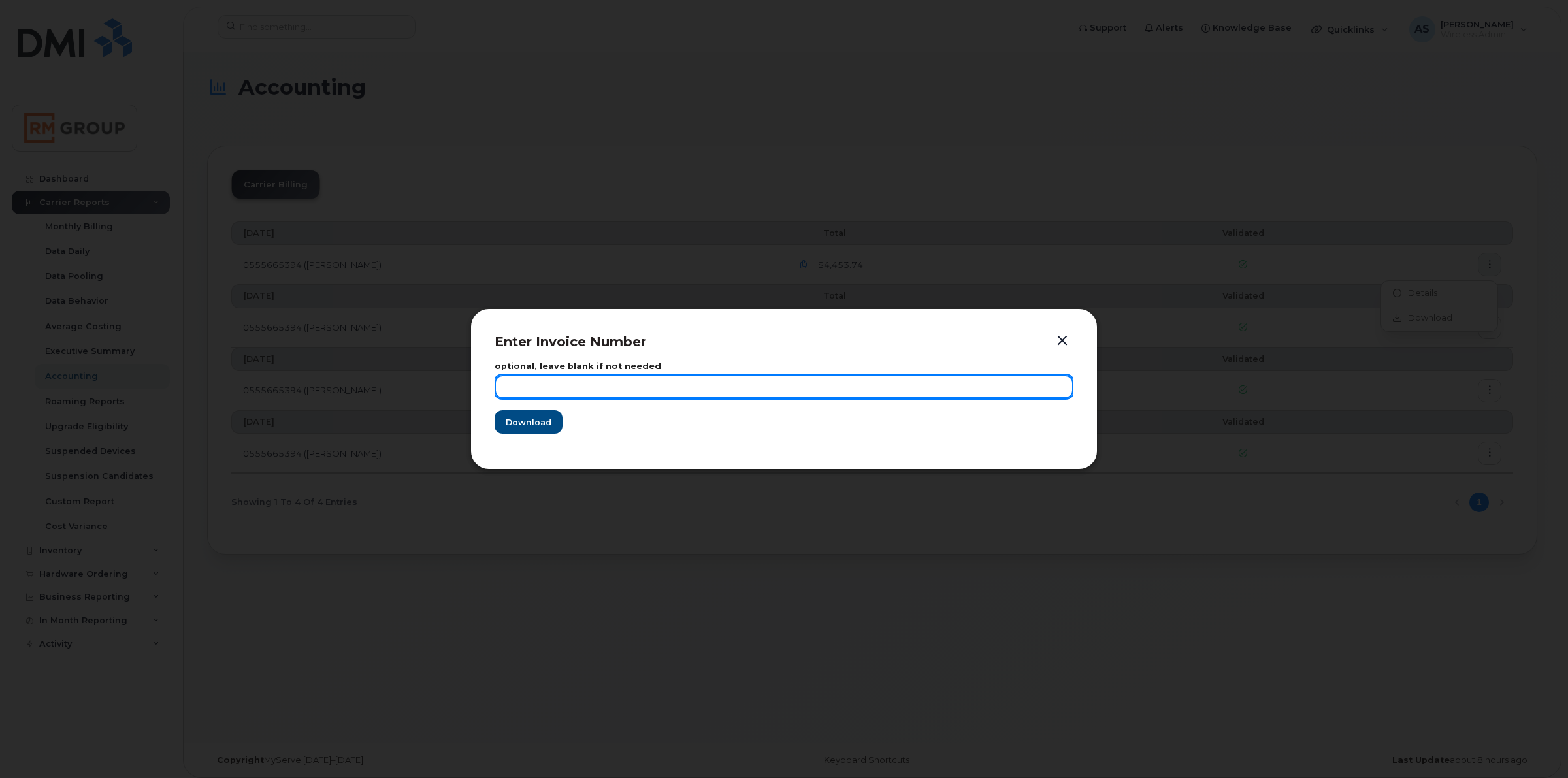
click at [553, 383] on input "text" at bounding box center [783, 387] width 579 height 24
type input "[DATE]"
click at [494, 410] on button "Download" at bounding box center [528, 422] width 68 height 24
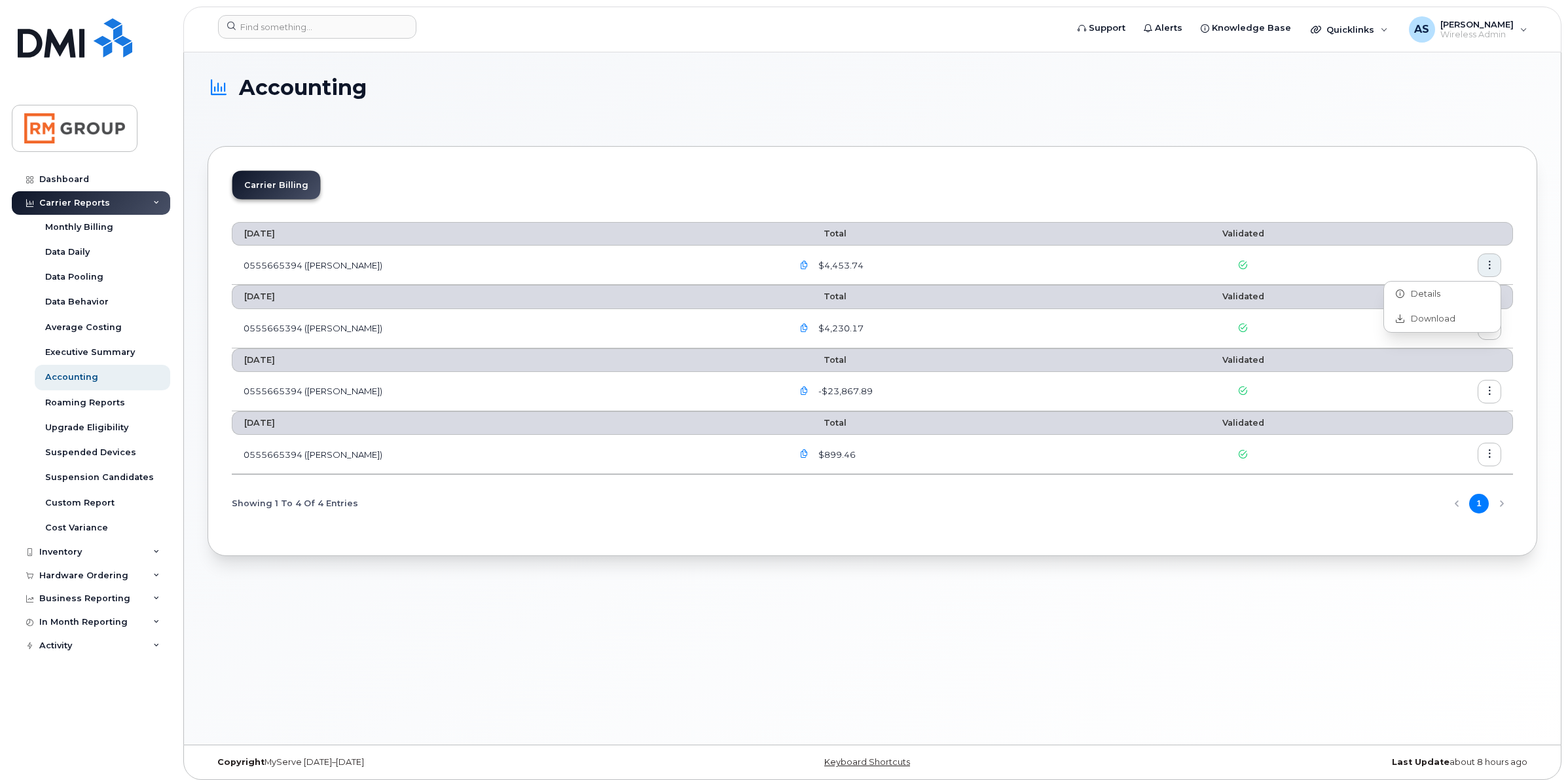
drag, startPoint x: 1277, startPoint y: 119, endPoint x: 1303, endPoint y: 97, distance: 34.1
click at [1277, 119] on div "Accounting" at bounding box center [872, 99] width 1330 height 46
drag, startPoint x: 1094, startPoint y: 105, endPoint x: 1033, endPoint y: 107, distance: 61.0
click at [1094, 105] on div "Accounting" at bounding box center [872, 99] width 1330 height 46
